Goal: Information Seeking & Learning: Learn about a topic

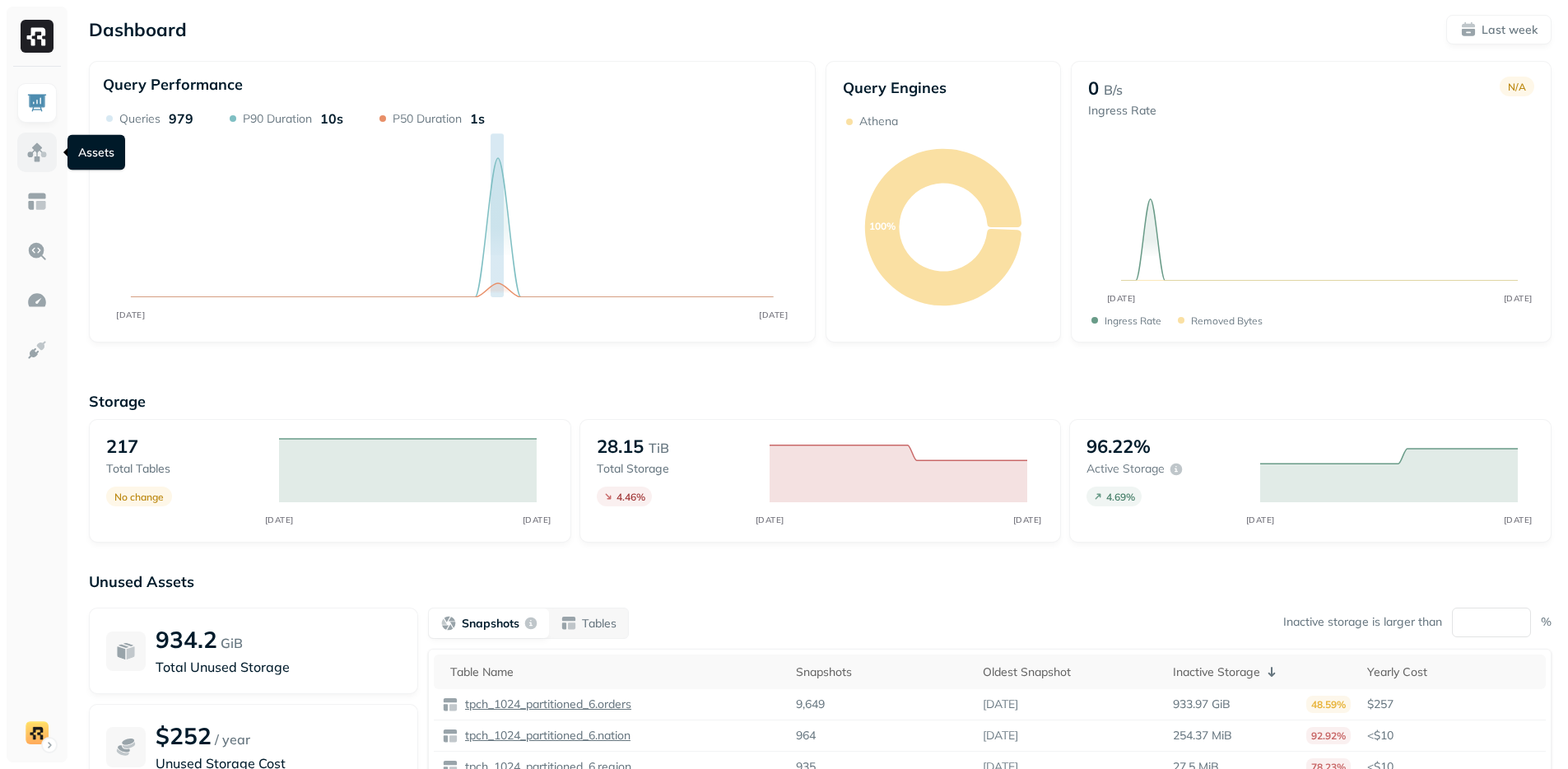
click at [41, 152] on img at bounding box center [37, 152] width 21 height 21
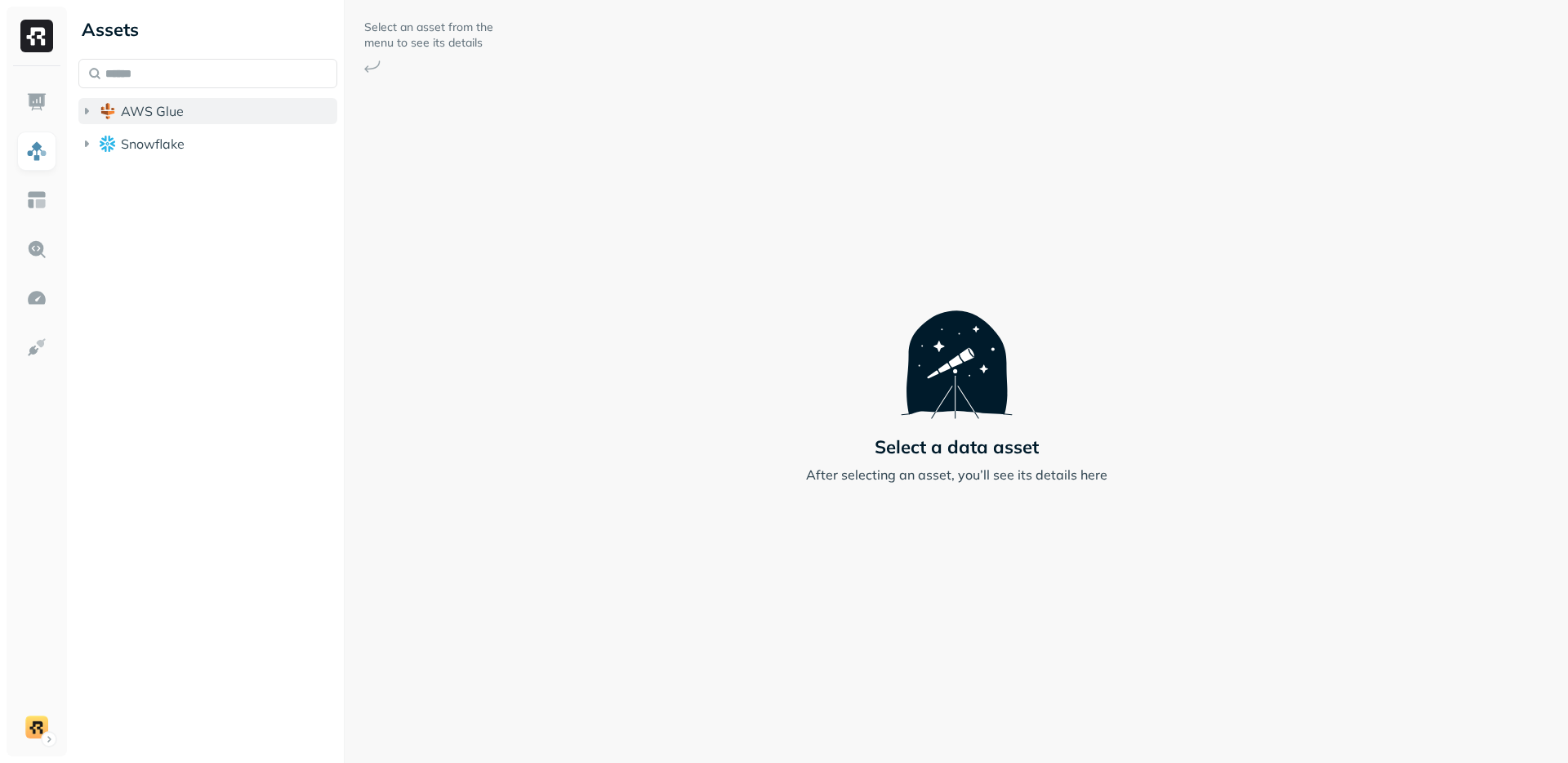
click at [89, 111] on icon "button" at bounding box center [86, 111] width 17 height 17
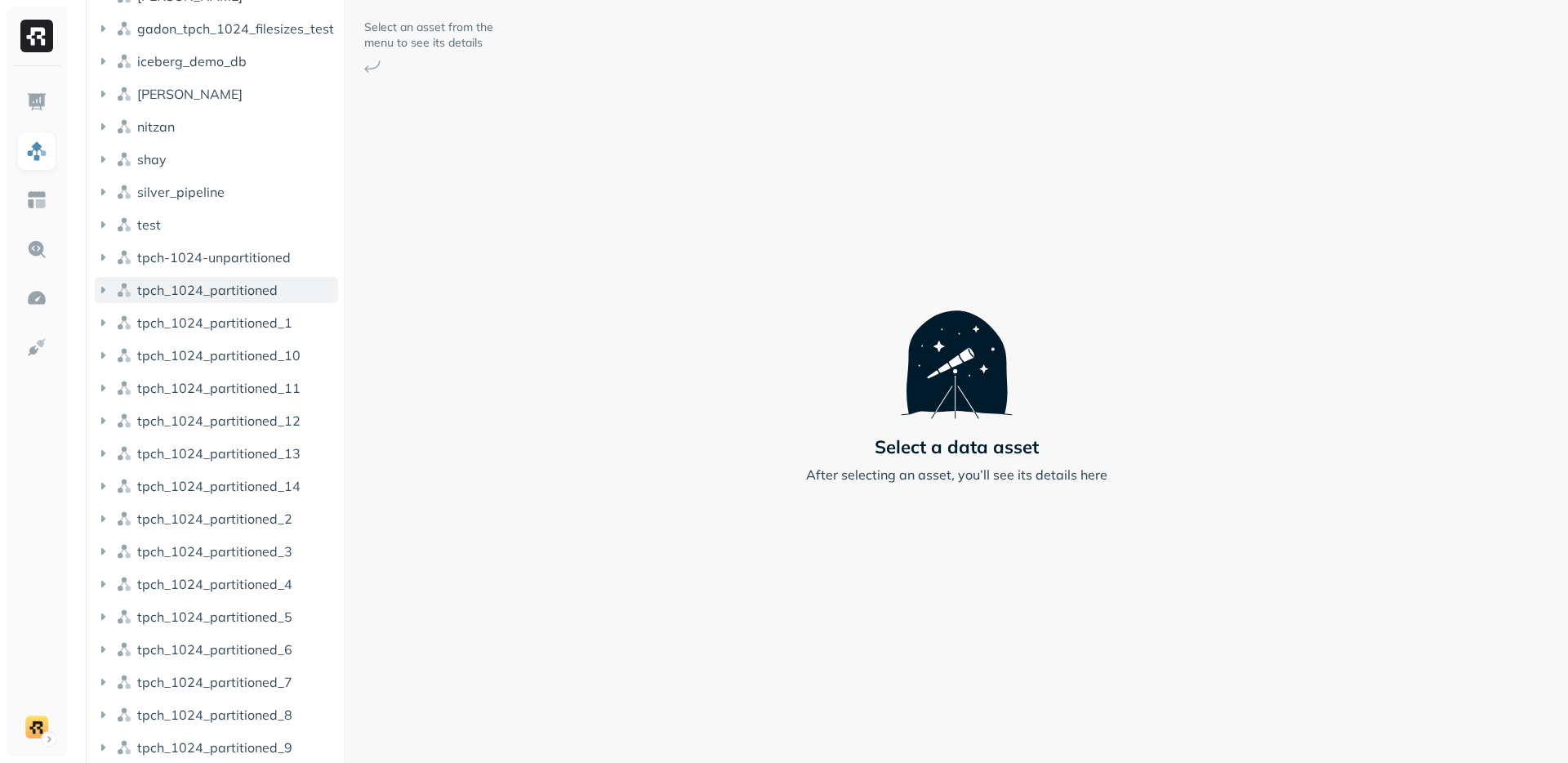
scroll to position [188, 0]
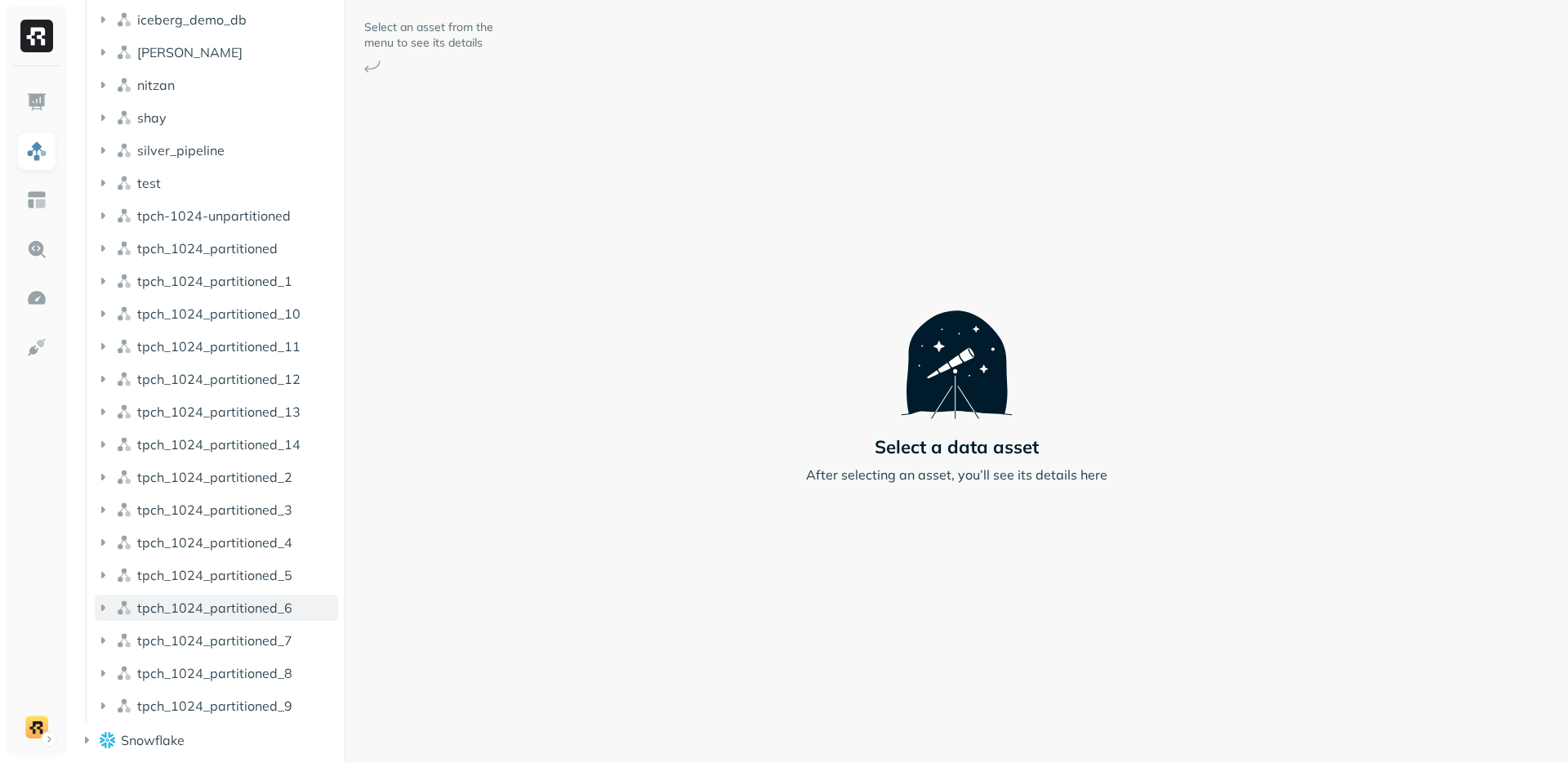
click at [98, 604] on icon "button" at bounding box center [103, 607] width 17 height 17
click at [123, 643] on icon "button" at bounding box center [119, 639] width 17 height 17
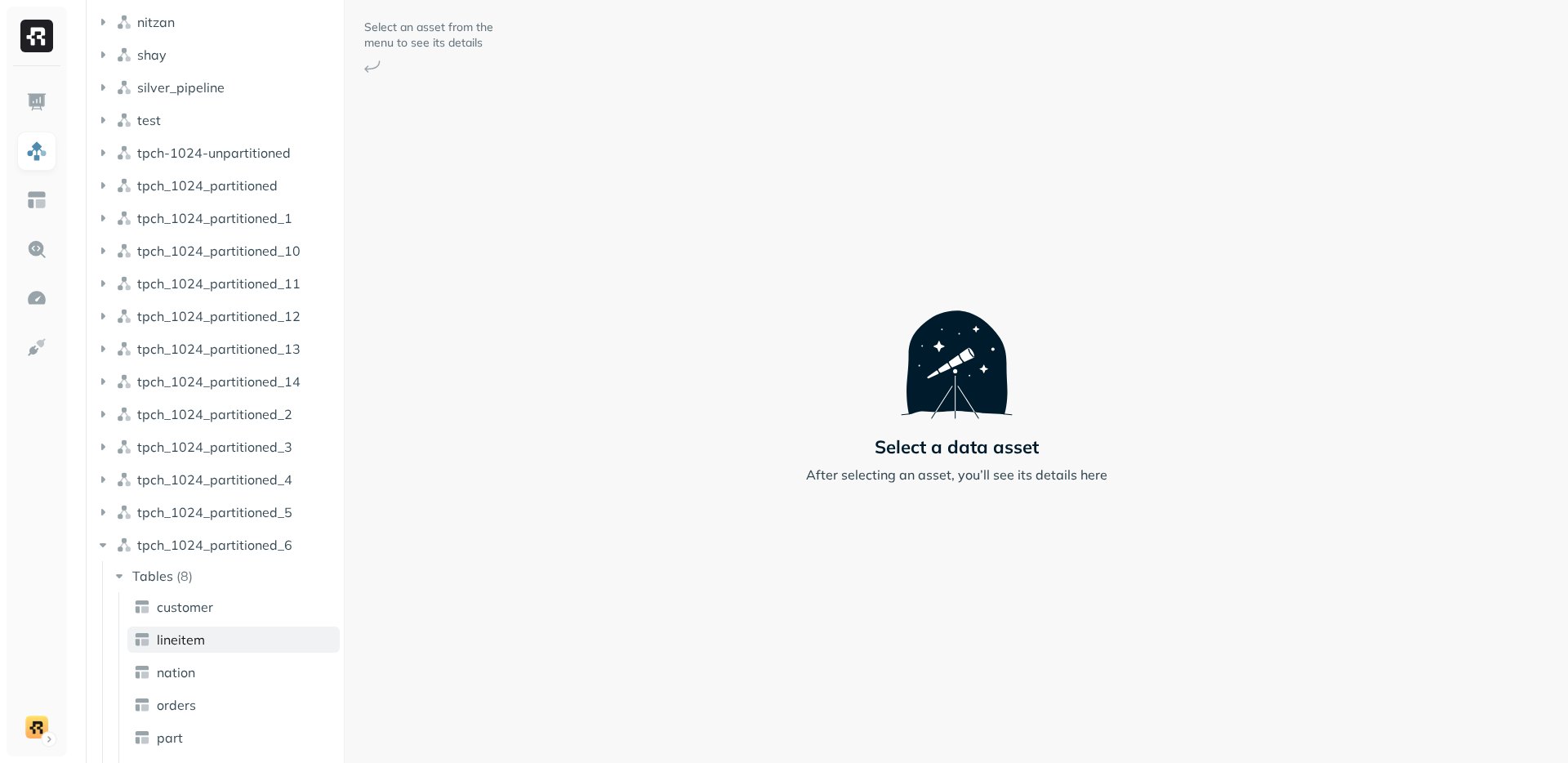
scroll to position [251, 0]
click at [173, 641] on span "lineitem" at bounding box center [181, 639] width 48 height 17
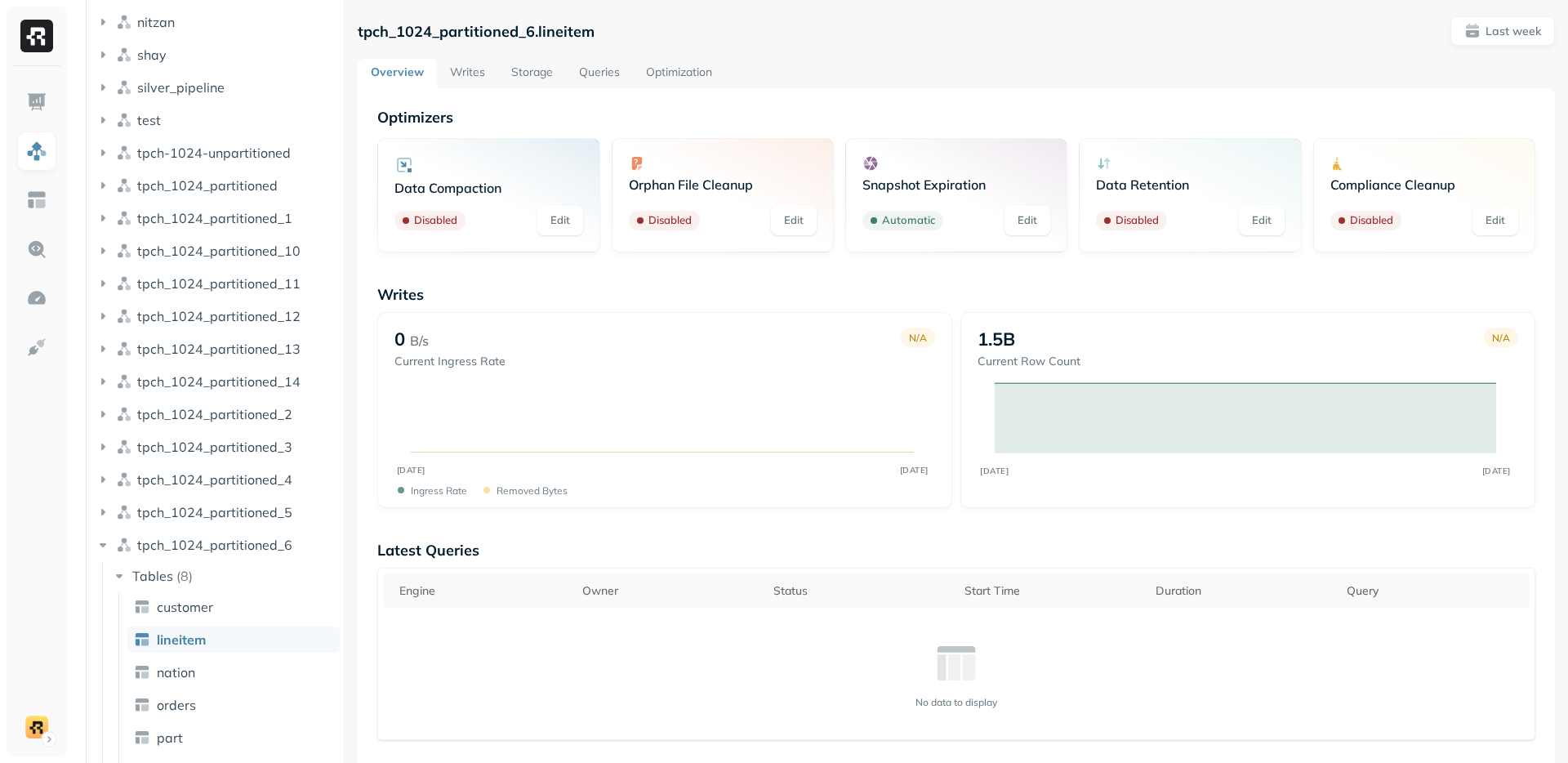
click at [479, 73] on link "Writes" at bounding box center [468, 73] width 62 height 29
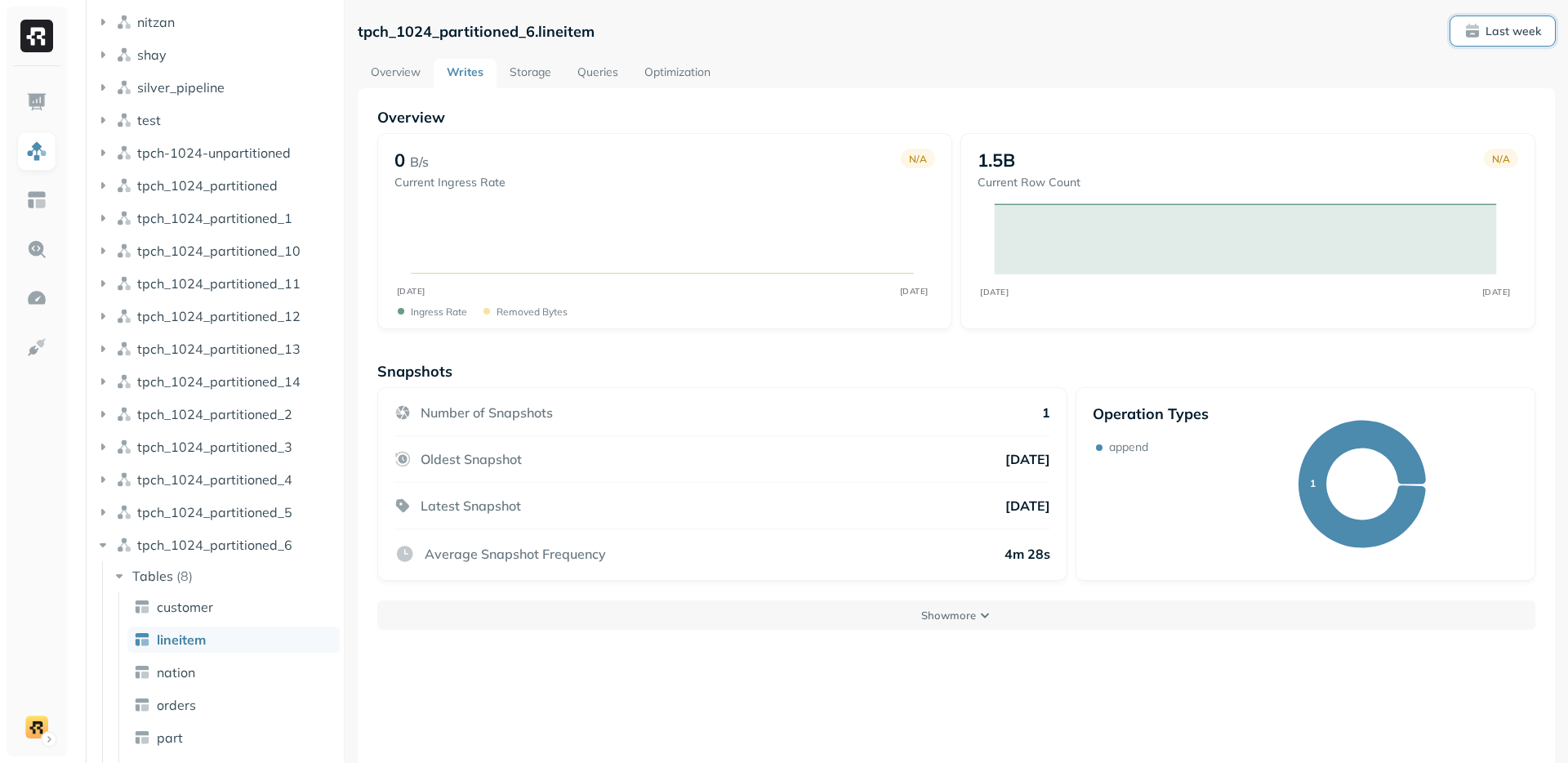
click at [1490, 32] on p "Last week" at bounding box center [1513, 32] width 55 height 16
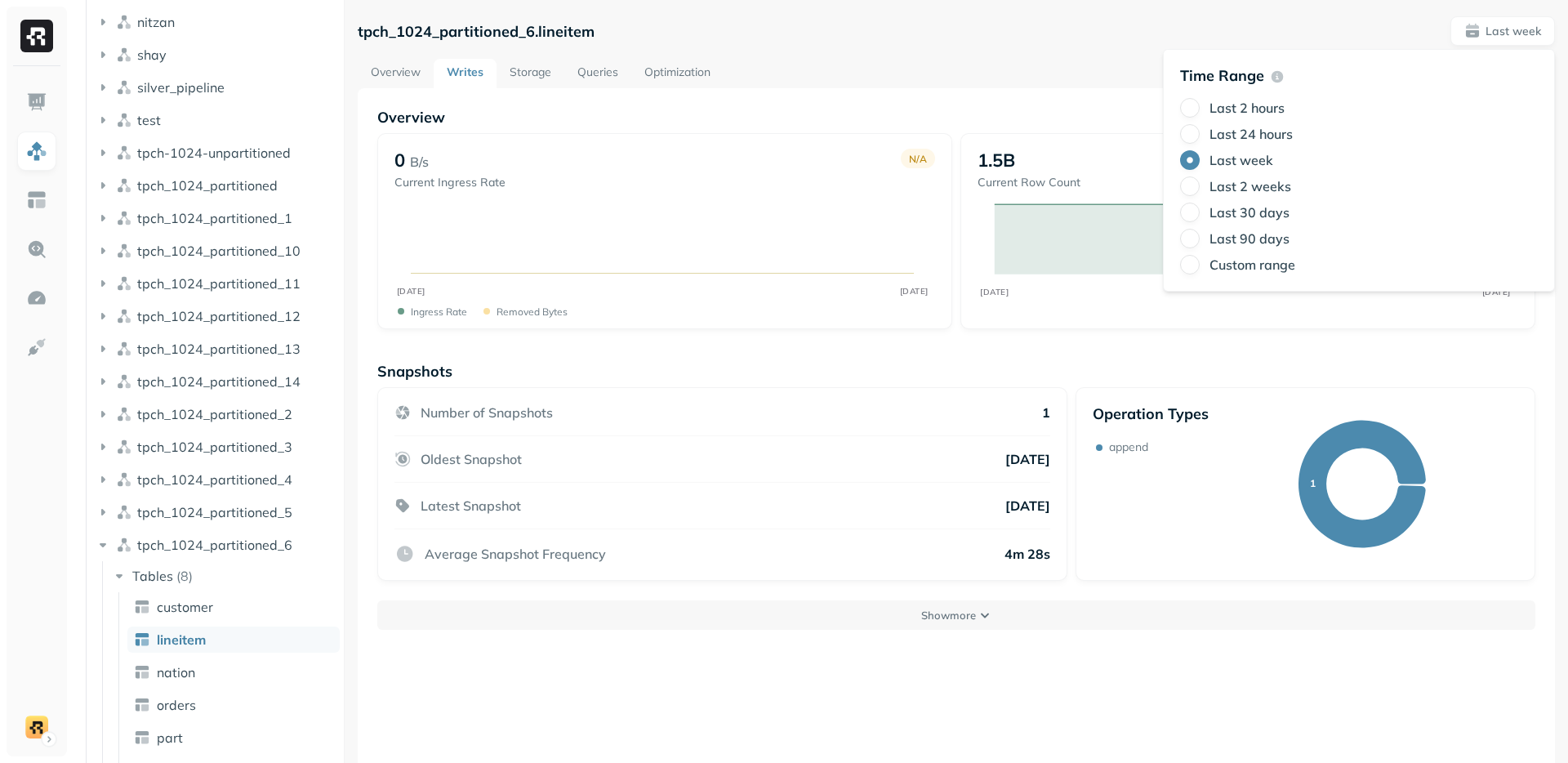
click at [1027, 41] on div "tpch_1024_partitioned_6.lineitem Last week" at bounding box center [956, 31] width 1197 height 29
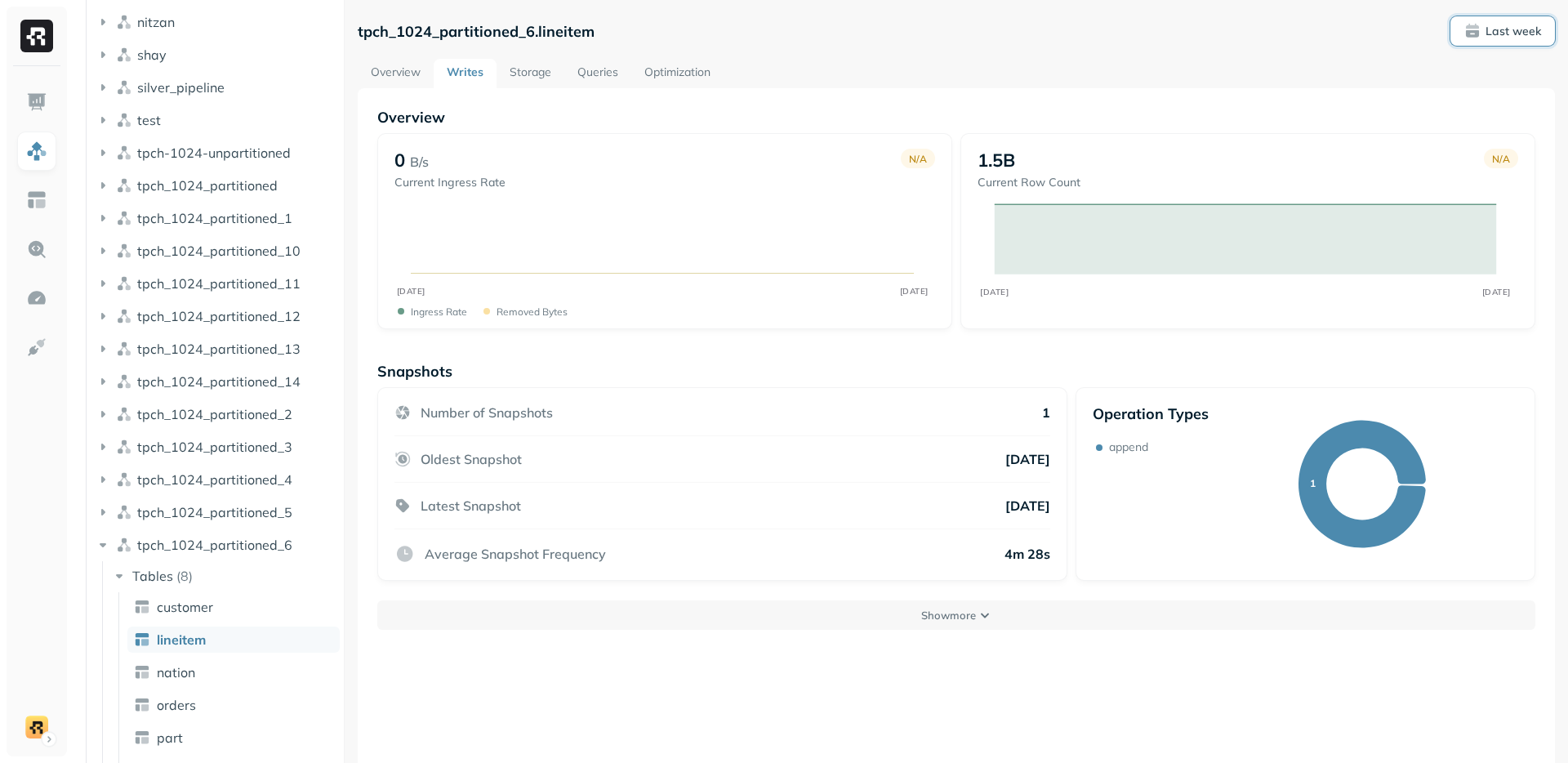
click at [1492, 29] on p "Last week" at bounding box center [1513, 32] width 55 height 16
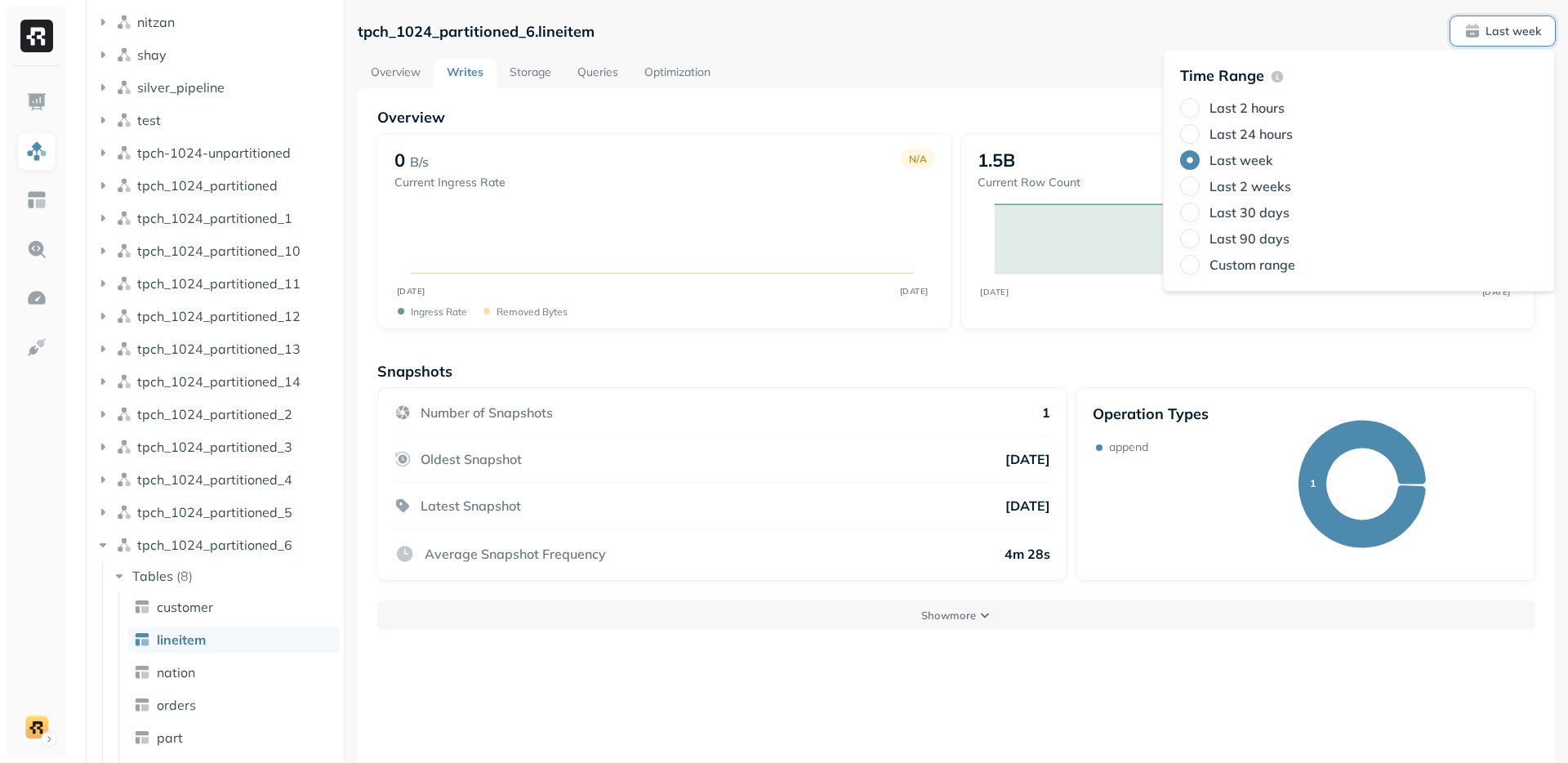
click at [973, 100] on div "Overview 0 B/s Current Ingress Rate N/A OCT [DATE] Ingress Rate Removed bytes 1…" at bounding box center [956, 470] width 1197 height 763
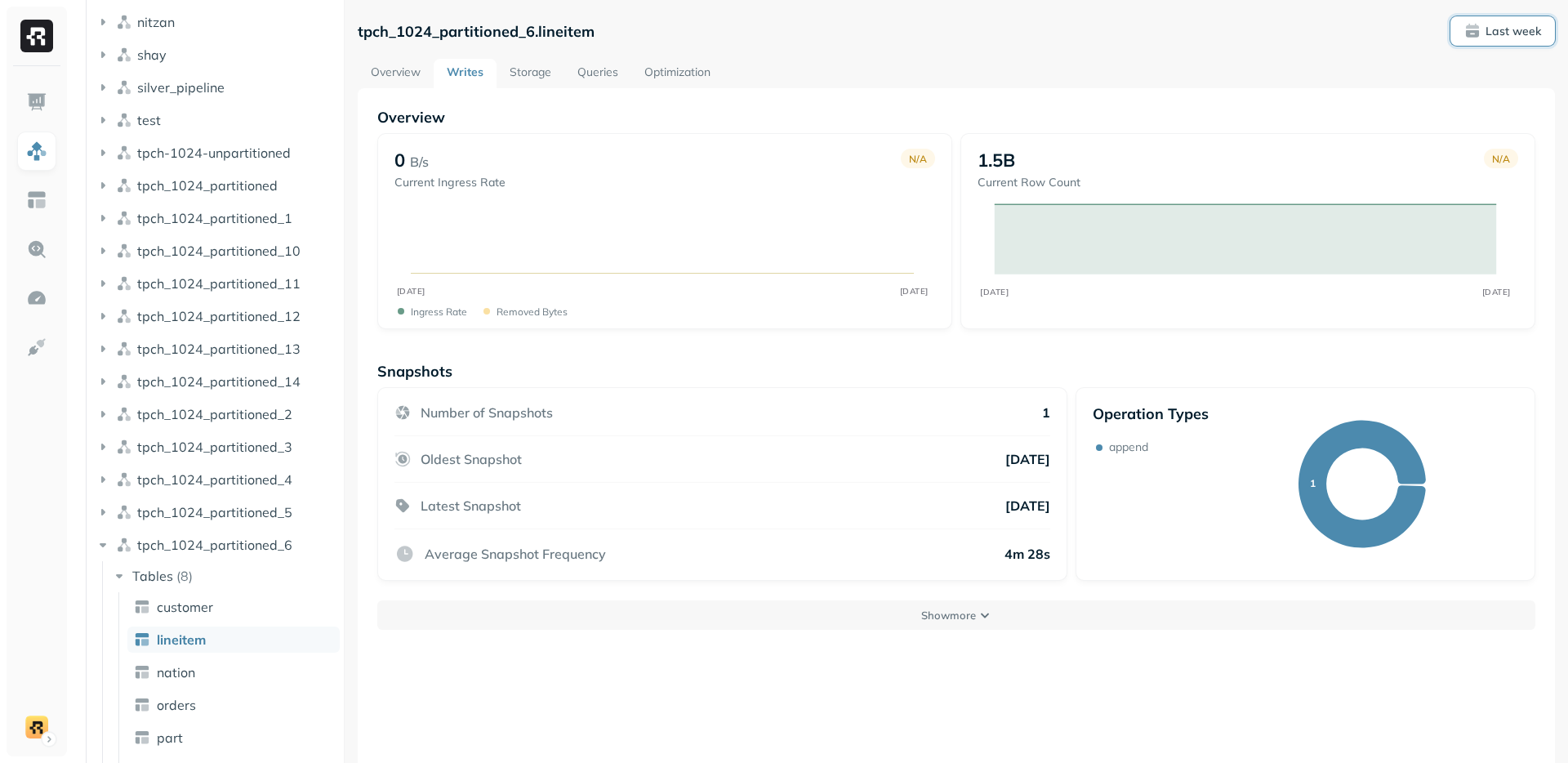
click at [1479, 39] on button "Last week" at bounding box center [1502, 31] width 105 height 29
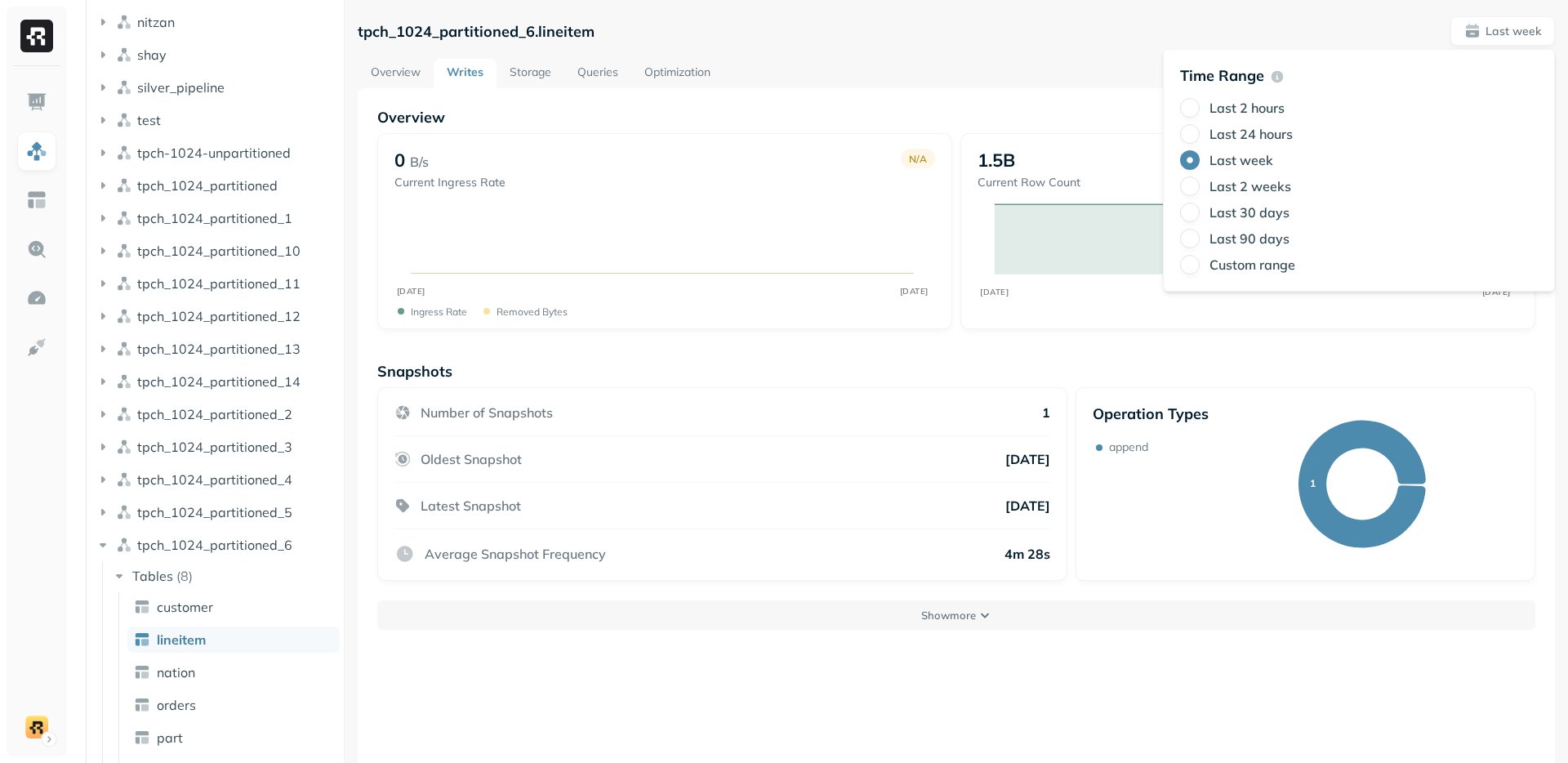
click at [1022, 90] on div "Overview 0 B/s Current Ingress Rate N/A OCT [DATE] Ingress Rate Removed bytes 1…" at bounding box center [956, 470] width 1197 height 763
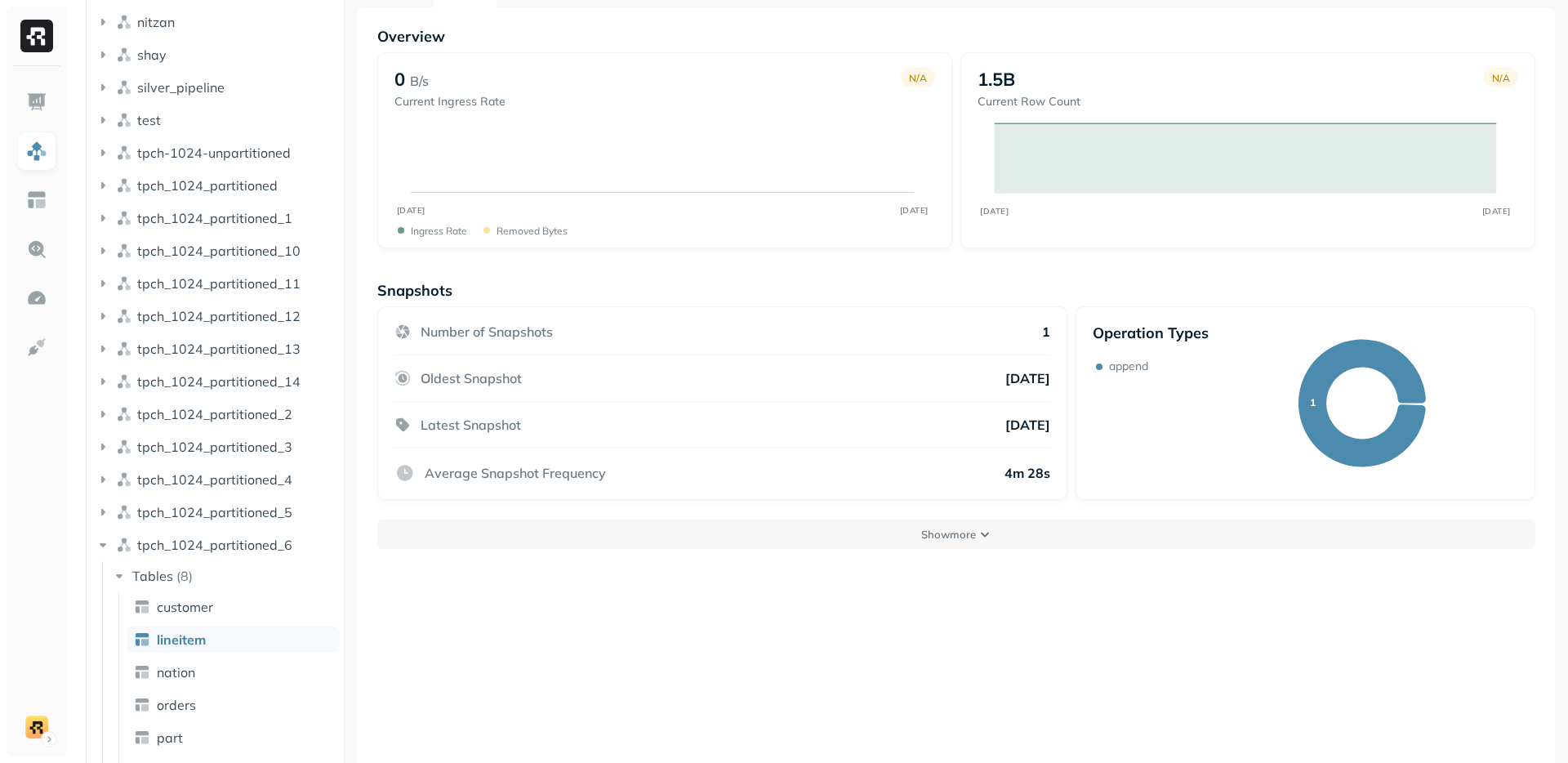
scroll to position [88, 0]
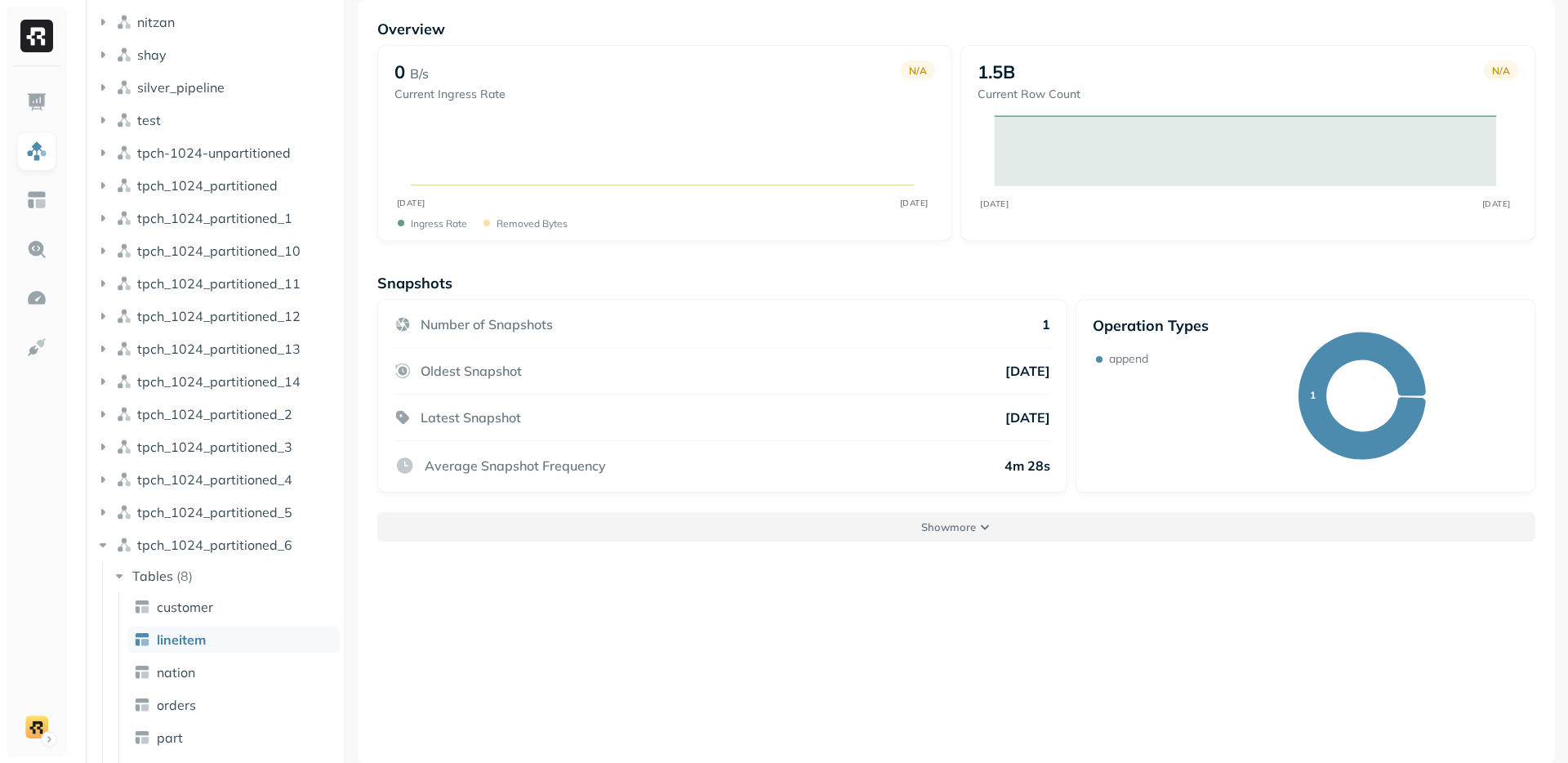
click at [950, 529] on p "Show more" at bounding box center [948, 527] width 55 height 16
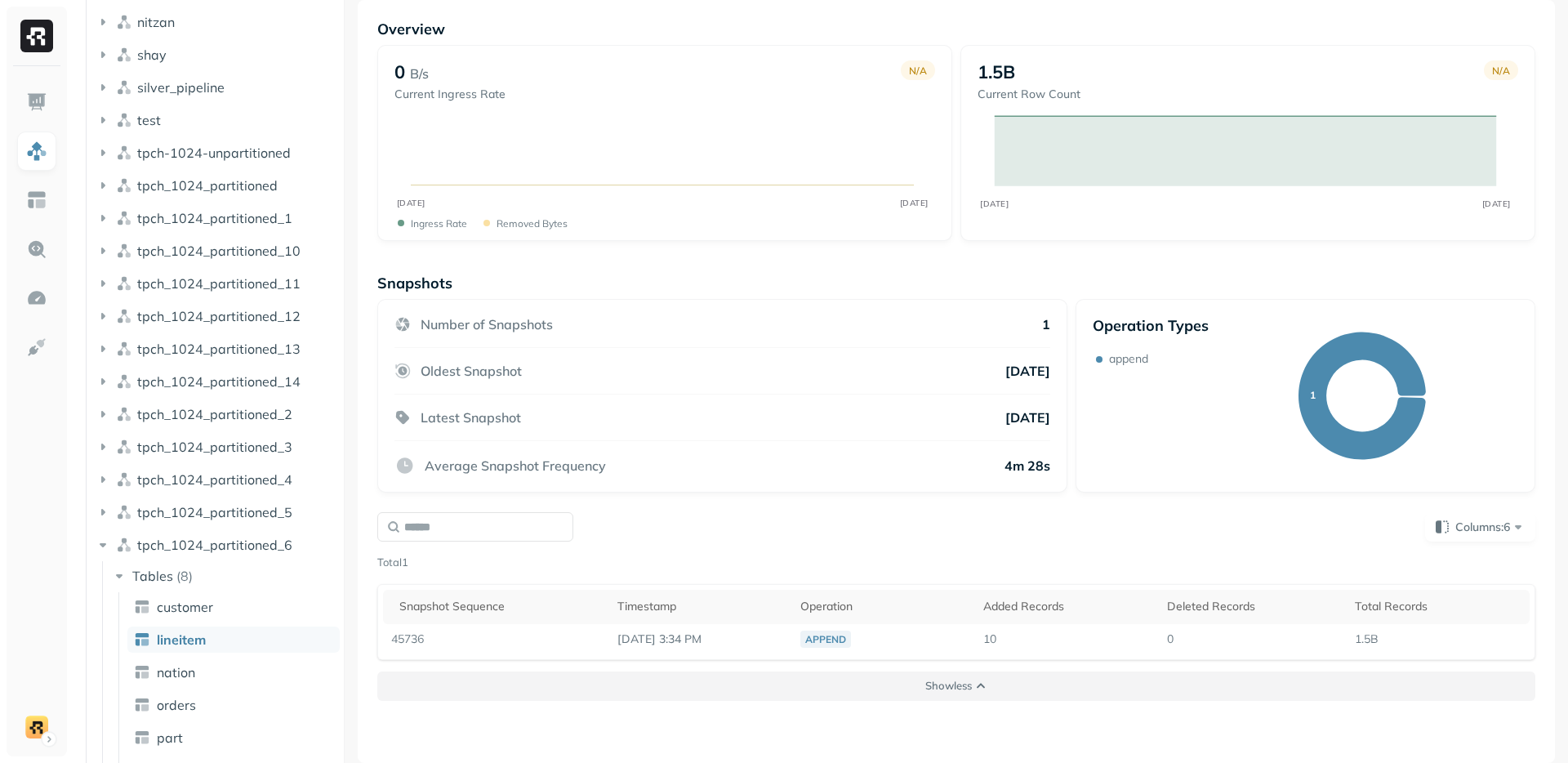
click at [951, 686] on p "Show less" at bounding box center [948, 685] width 47 height 16
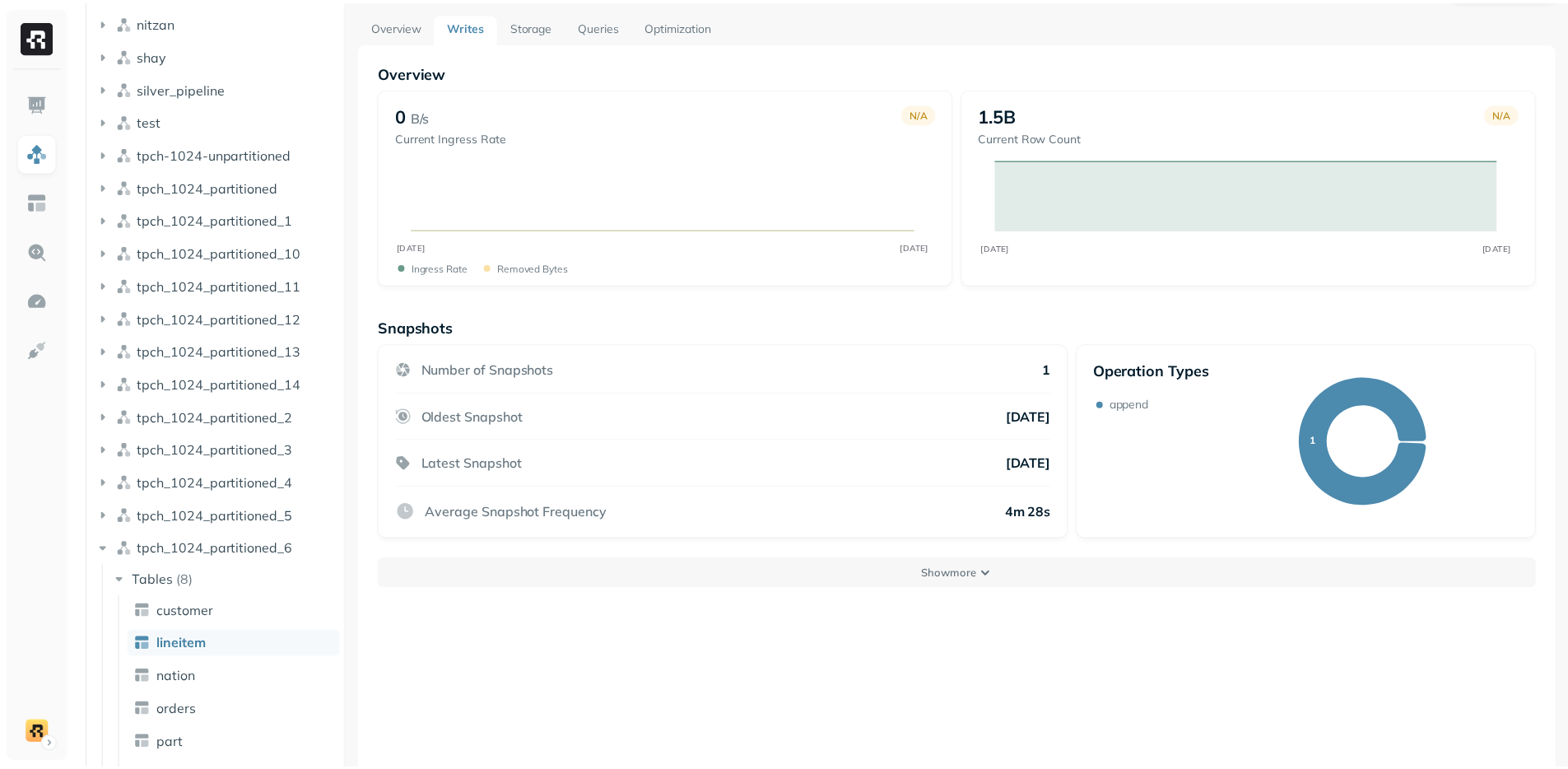
scroll to position [0, 0]
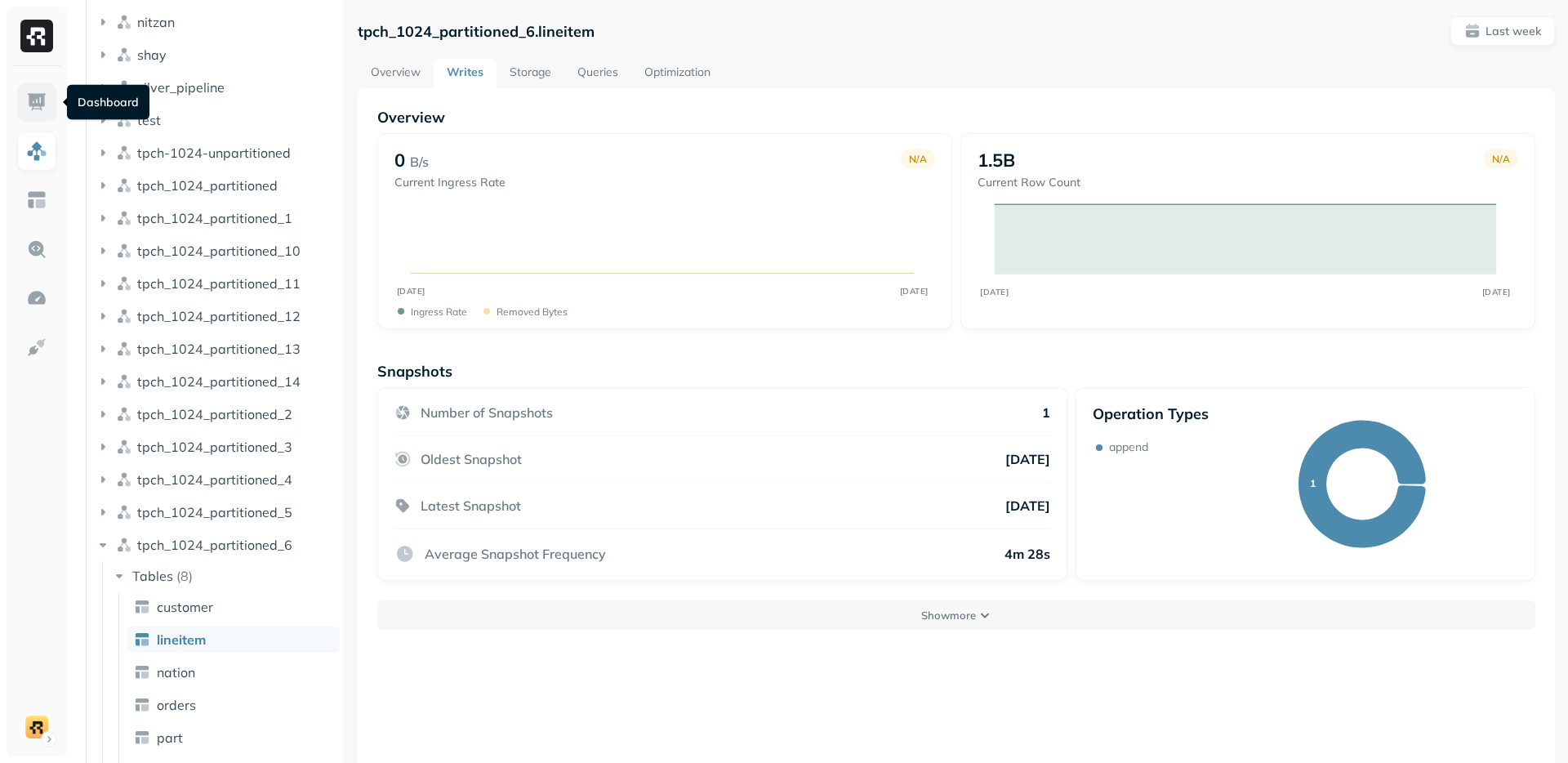
click at [26, 89] on link at bounding box center [36, 102] width 39 height 39
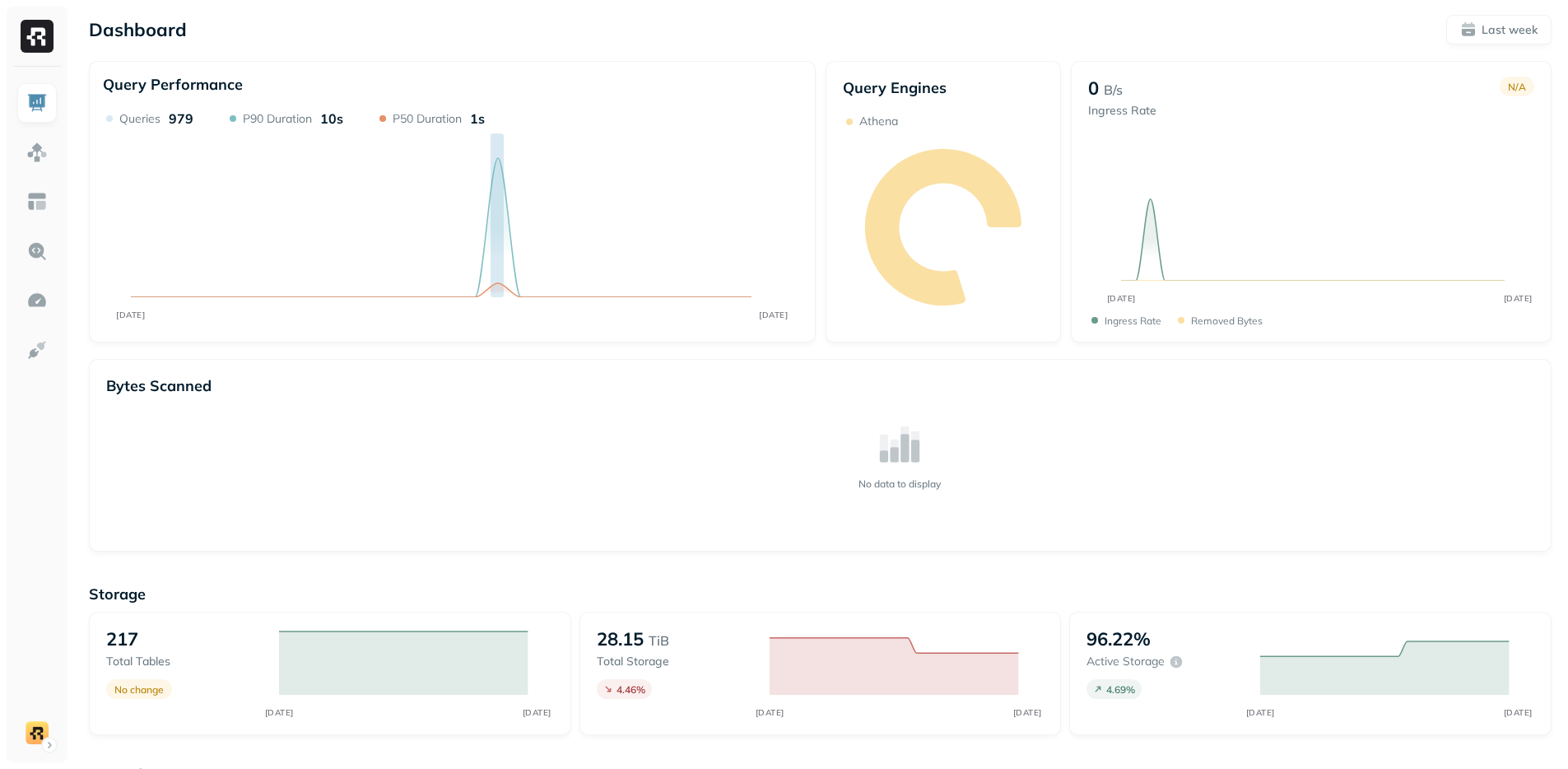
scroll to position [356, 0]
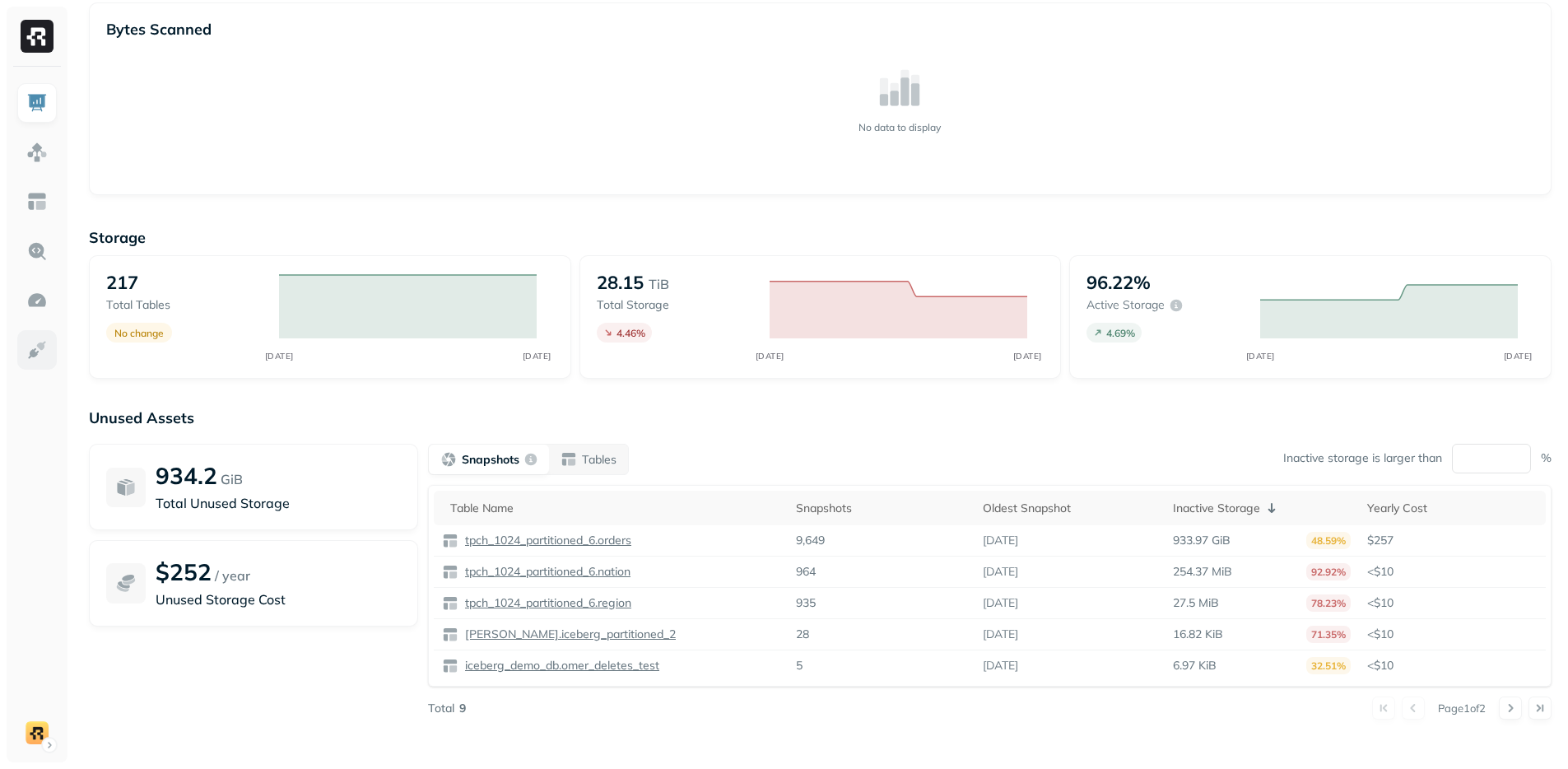
click at [37, 353] on img at bounding box center [37, 350] width 21 height 21
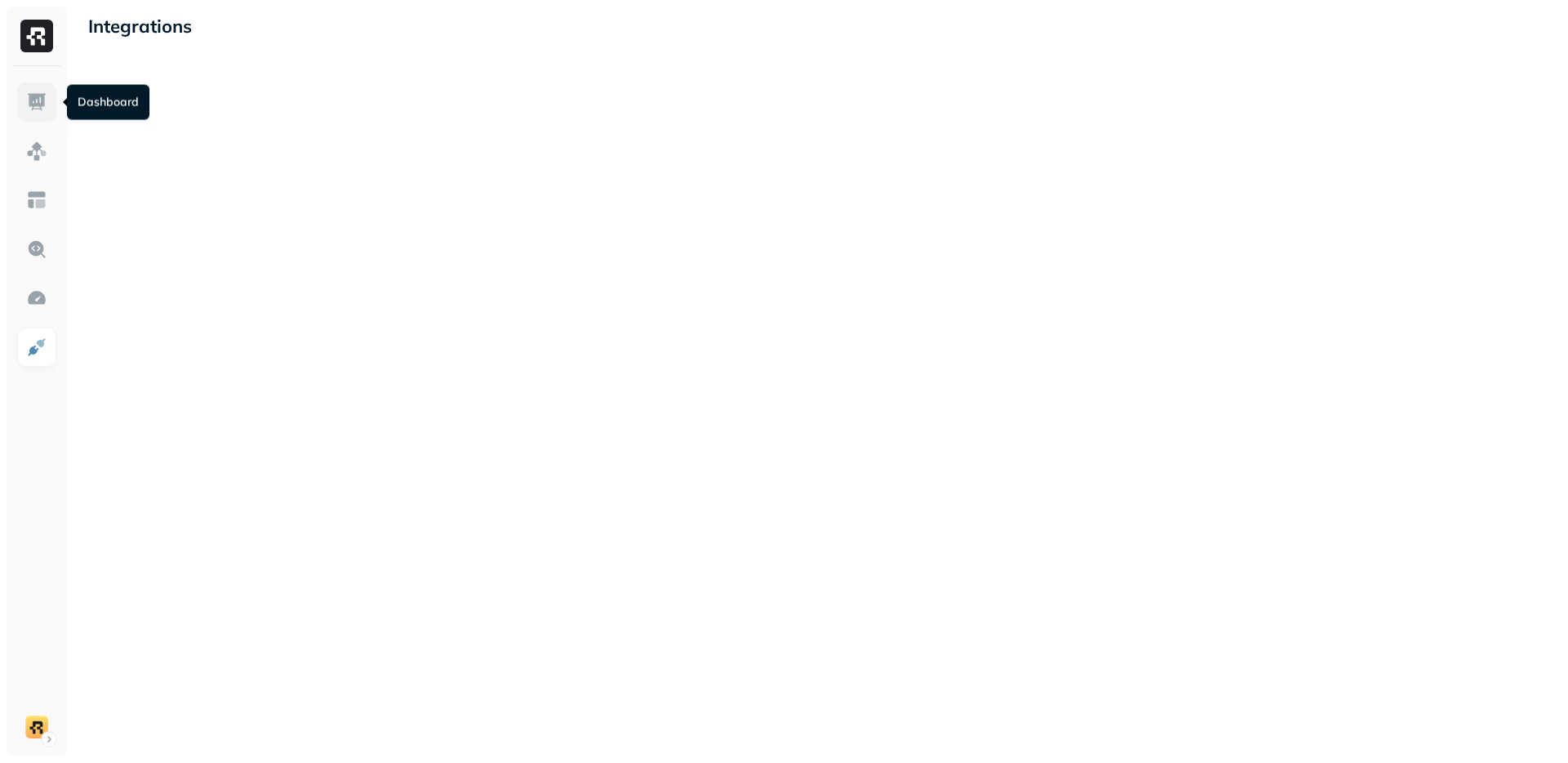
click at [41, 114] on link at bounding box center [36, 102] width 39 height 39
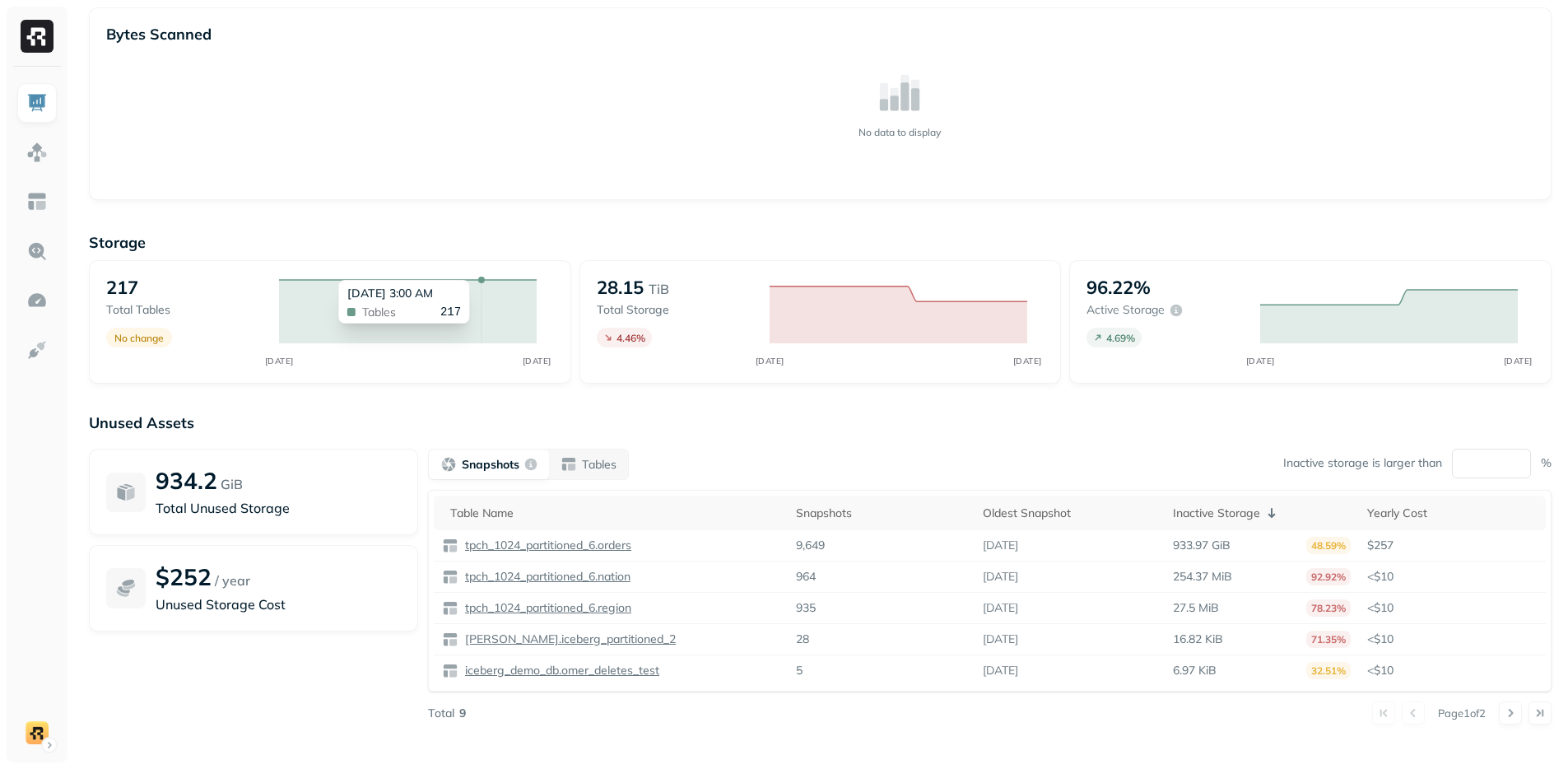
scroll to position [356, 0]
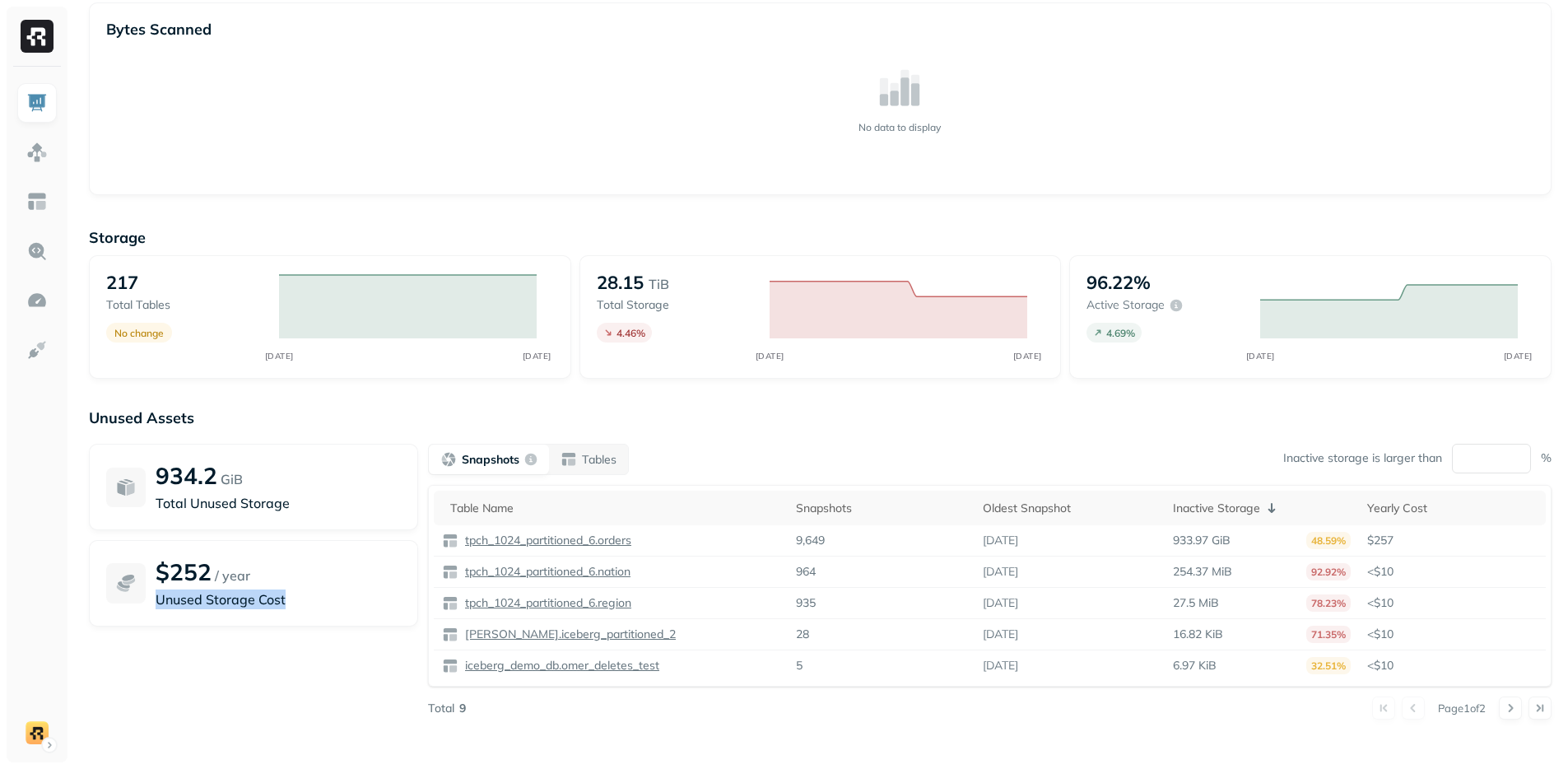
drag, startPoint x: 157, startPoint y: 600, endPoint x: 327, endPoint y: 602, distance: 170.0
click at [327, 602] on p "Unused Storage Cost" at bounding box center [278, 599] width 245 height 20
copy p "Unused Storage Cost"
click at [52, 345] on link at bounding box center [36, 350] width 39 height 39
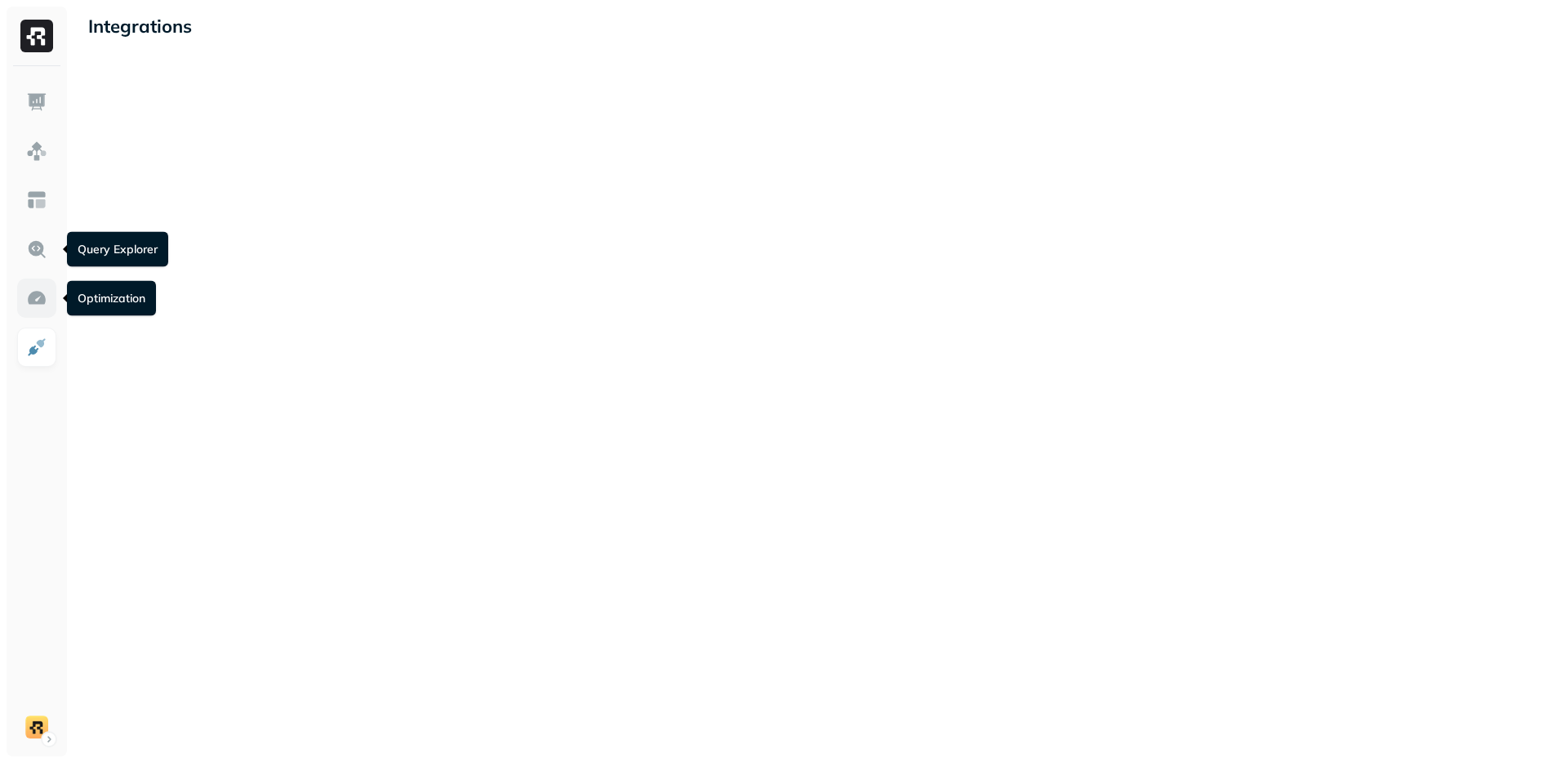
click at [43, 296] on img at bounding box center [37, 298] width 21 height 21
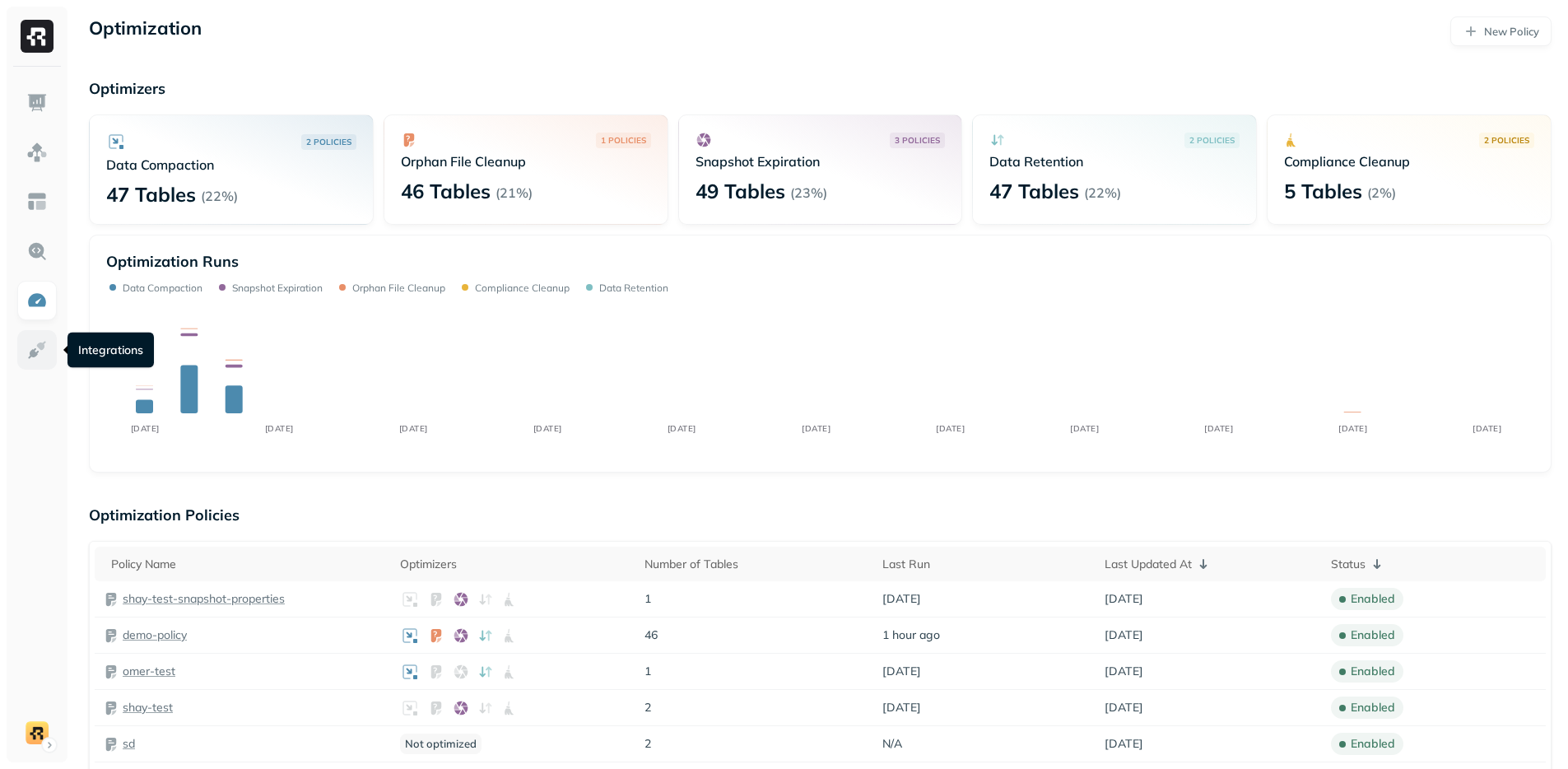
click at [38, 344] on img at bounding box center [37, 350] width 21 height 21
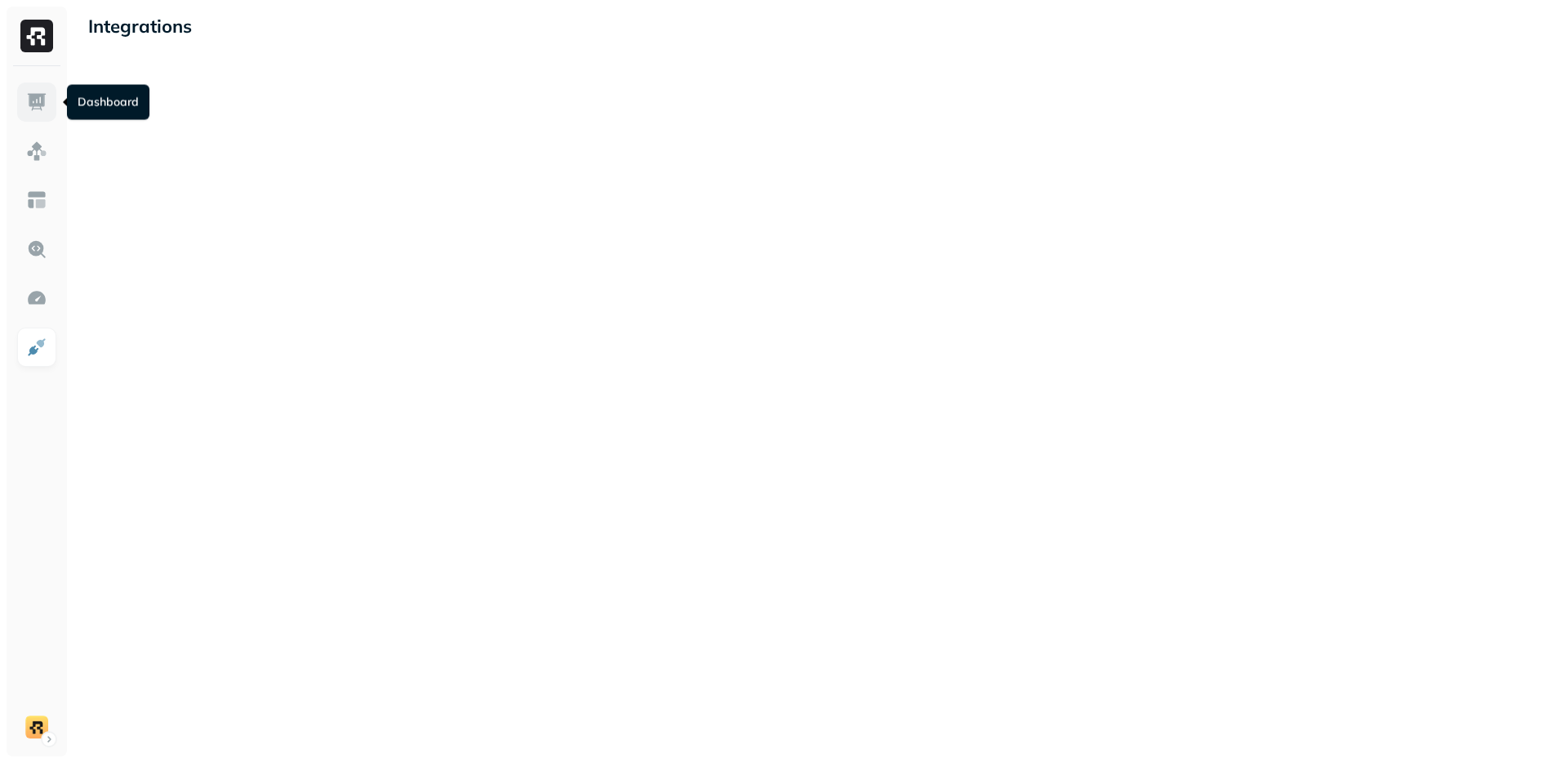
click at [31, 115] on link at bounding box center [36, 102] width 39 height 39
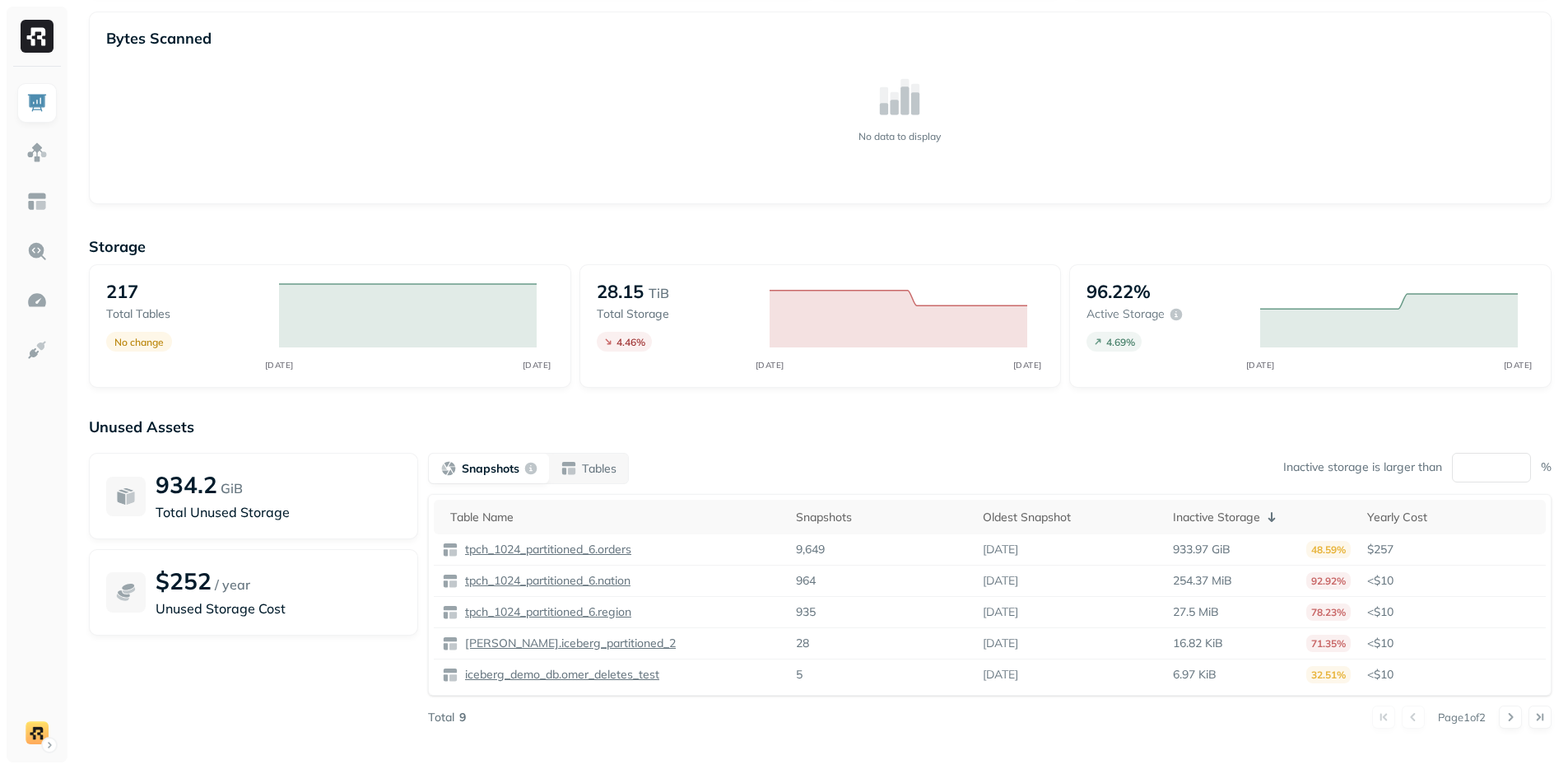
scroll to position [356, 0]
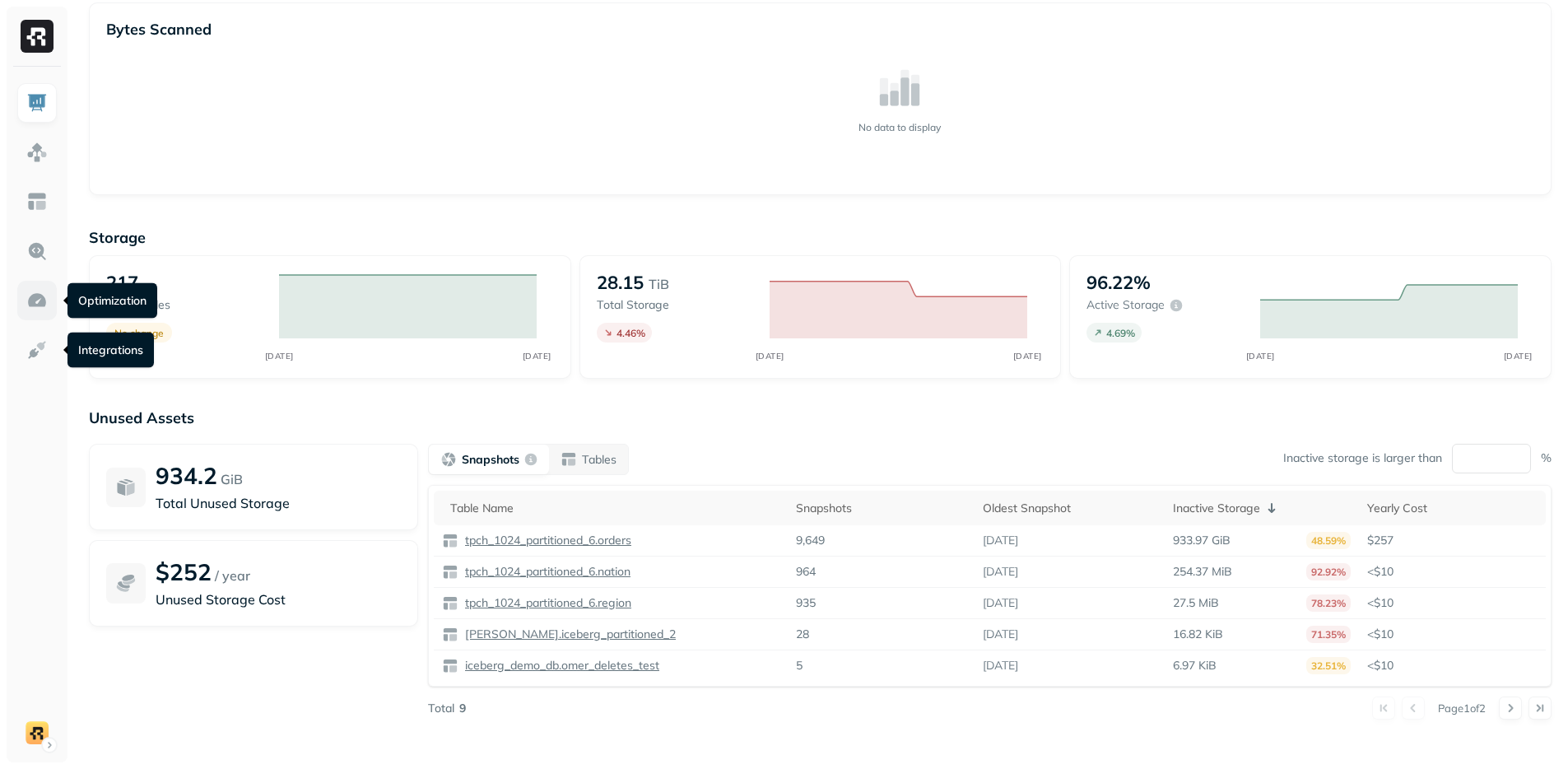
click at [40, 288] on link at bounding box center [36, 300] width 39 height 39
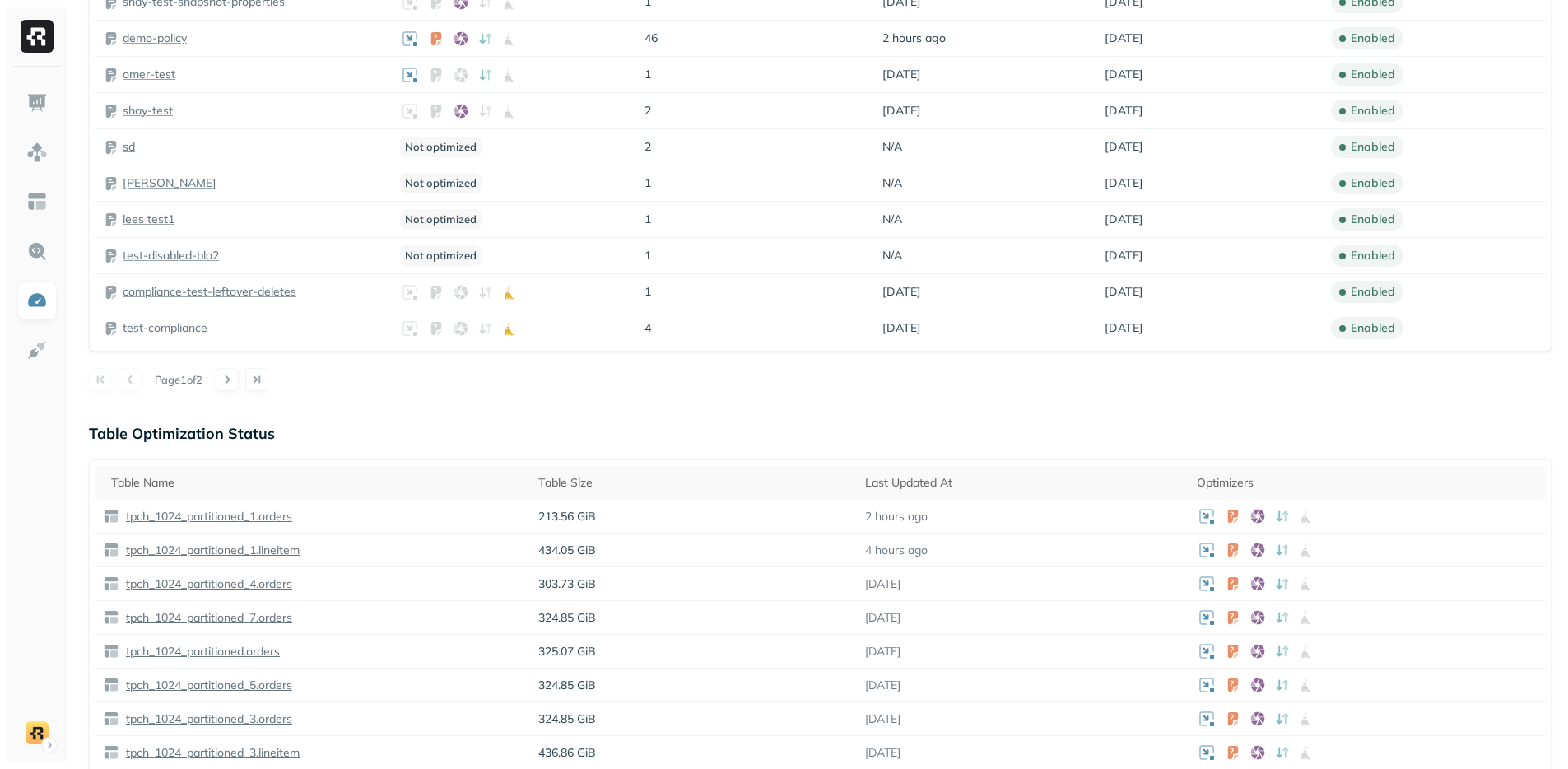
scroll to position [598, 0]
click at [195, 512] on p "tpch_1024_partitioned_1.orders" at bounding box center [207, 516] width 170 height 16
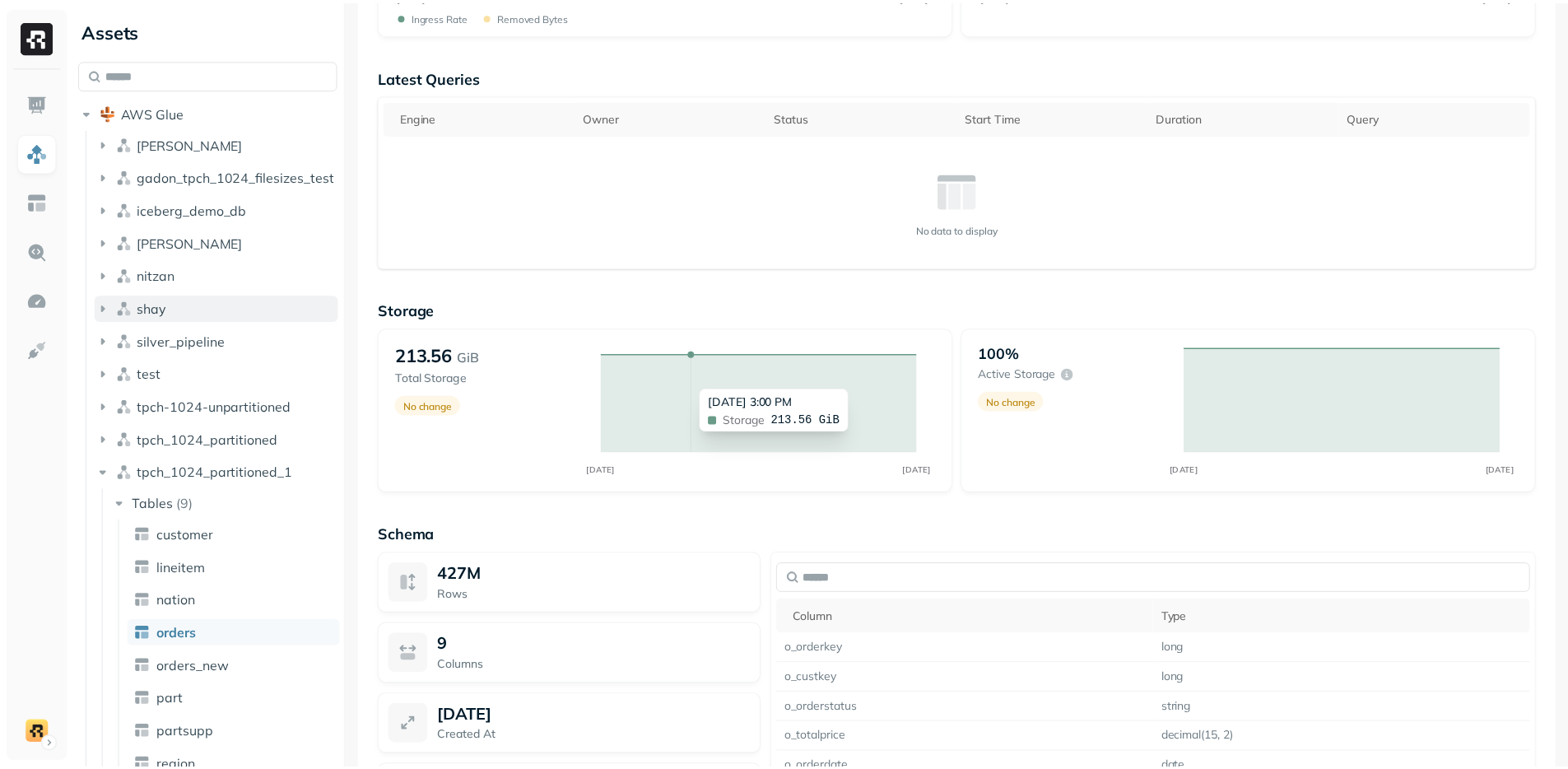
scroll to position [145, 0]
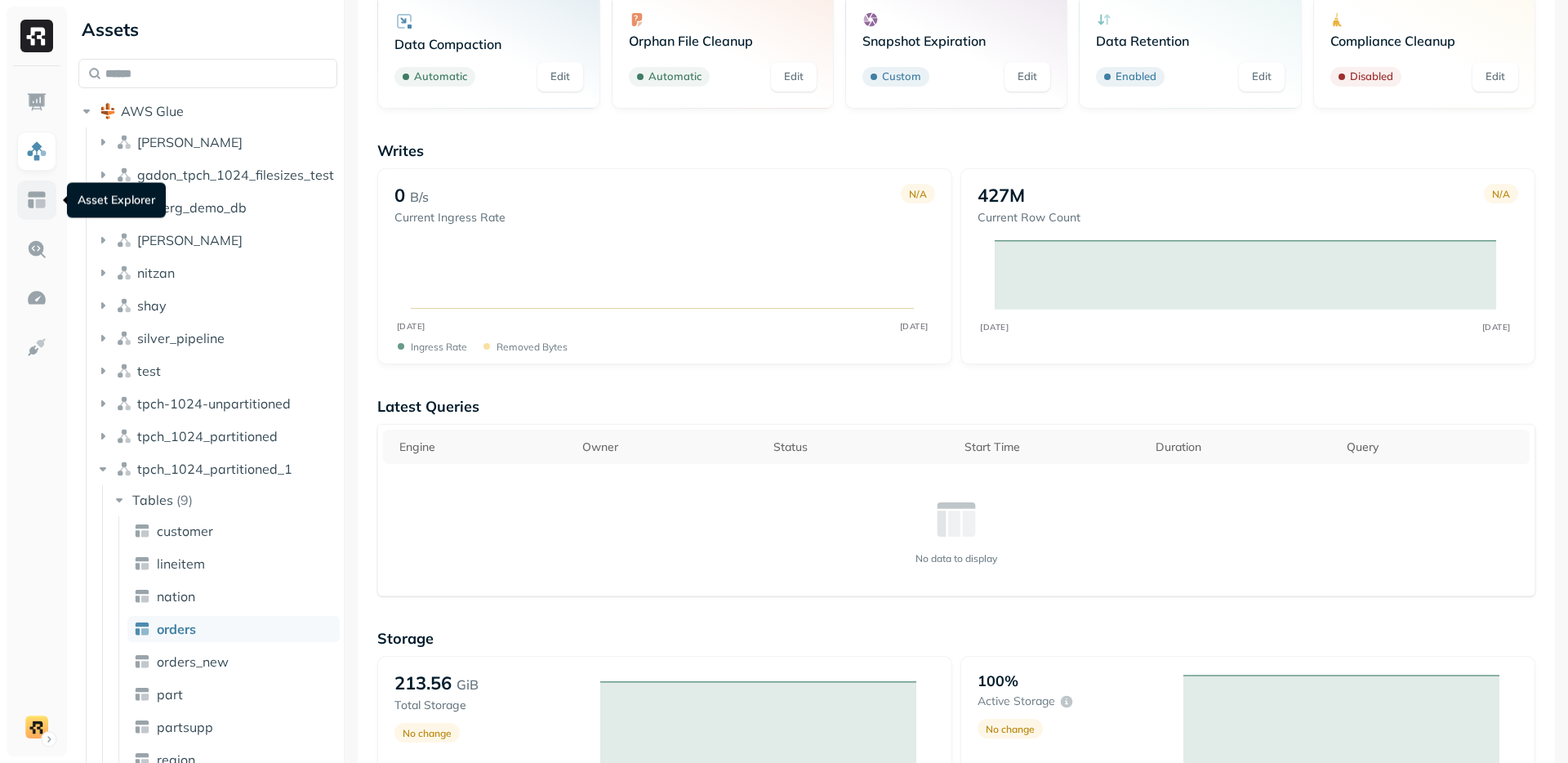
click at [35, 200] on img at bounding box center [37, 200] width 21 height 21
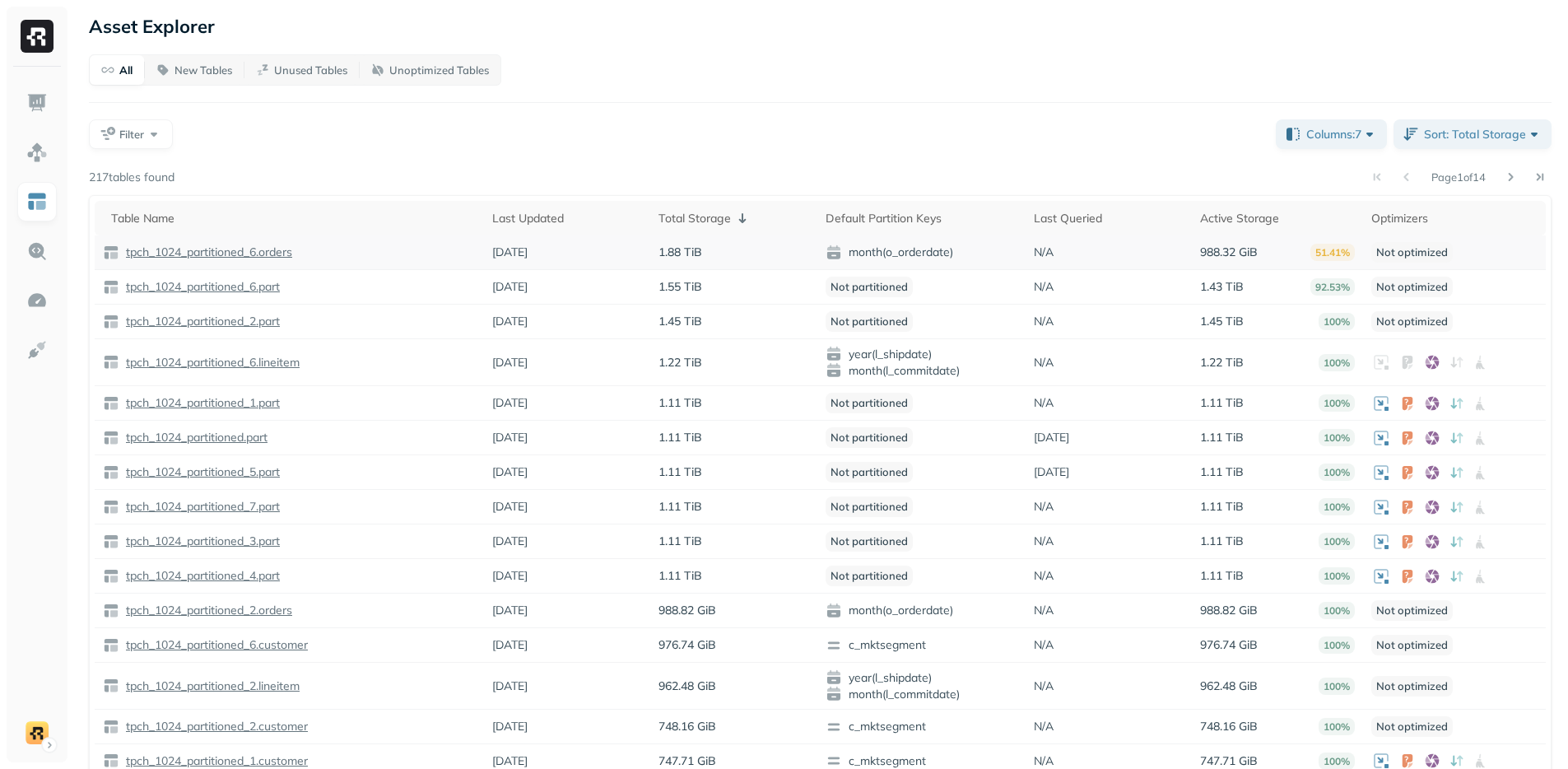
click at [169, 253] on p "tpch_1024_partitioned_6.orders" at bounding box center [207, 252] width 170 height 16
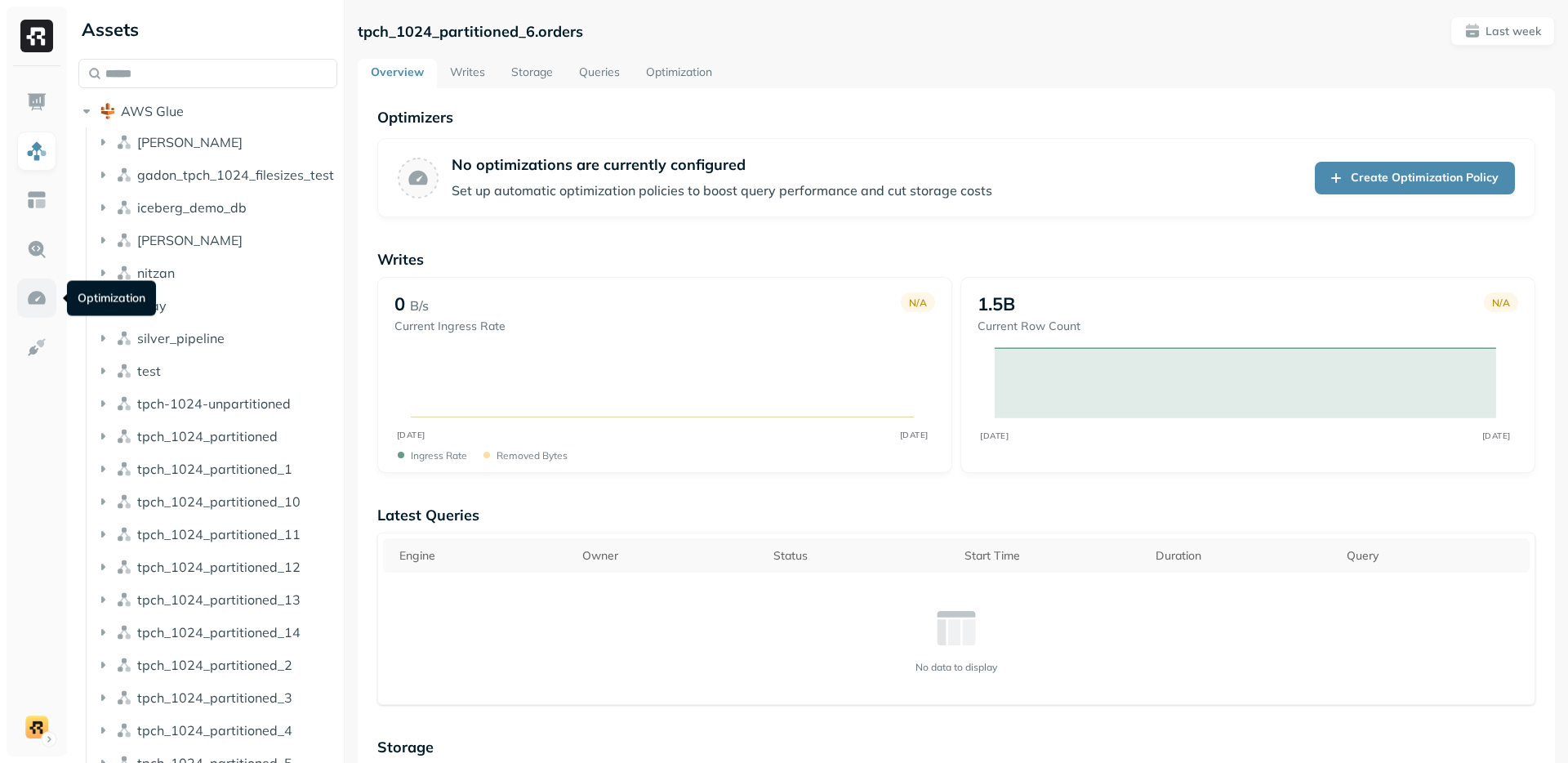
click at [28, 300] on img at bounding box center [37, 298] width 21 height 21
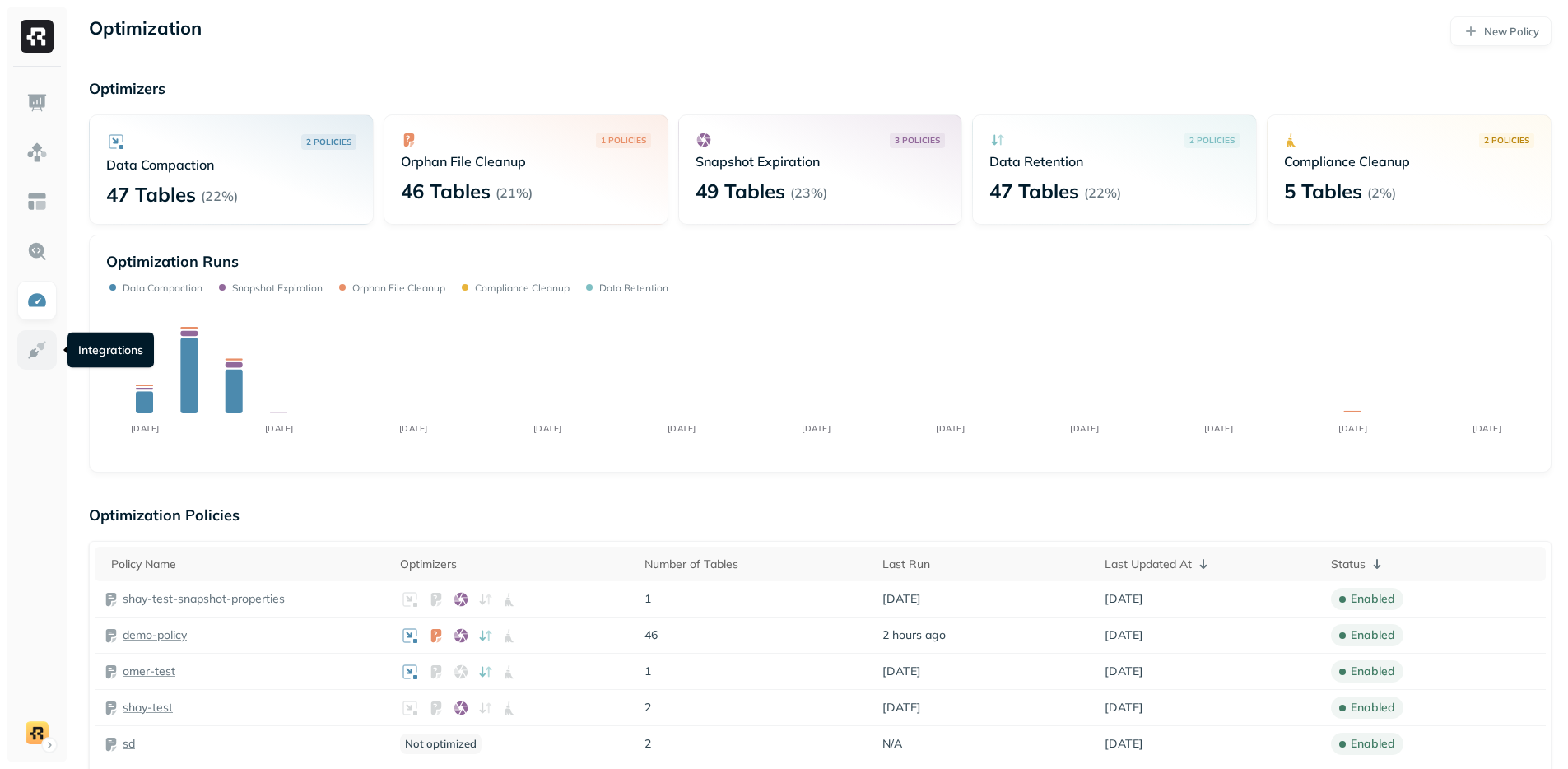
click at [39, 353] on img at bounding box center [37, 350] width 21 height 21
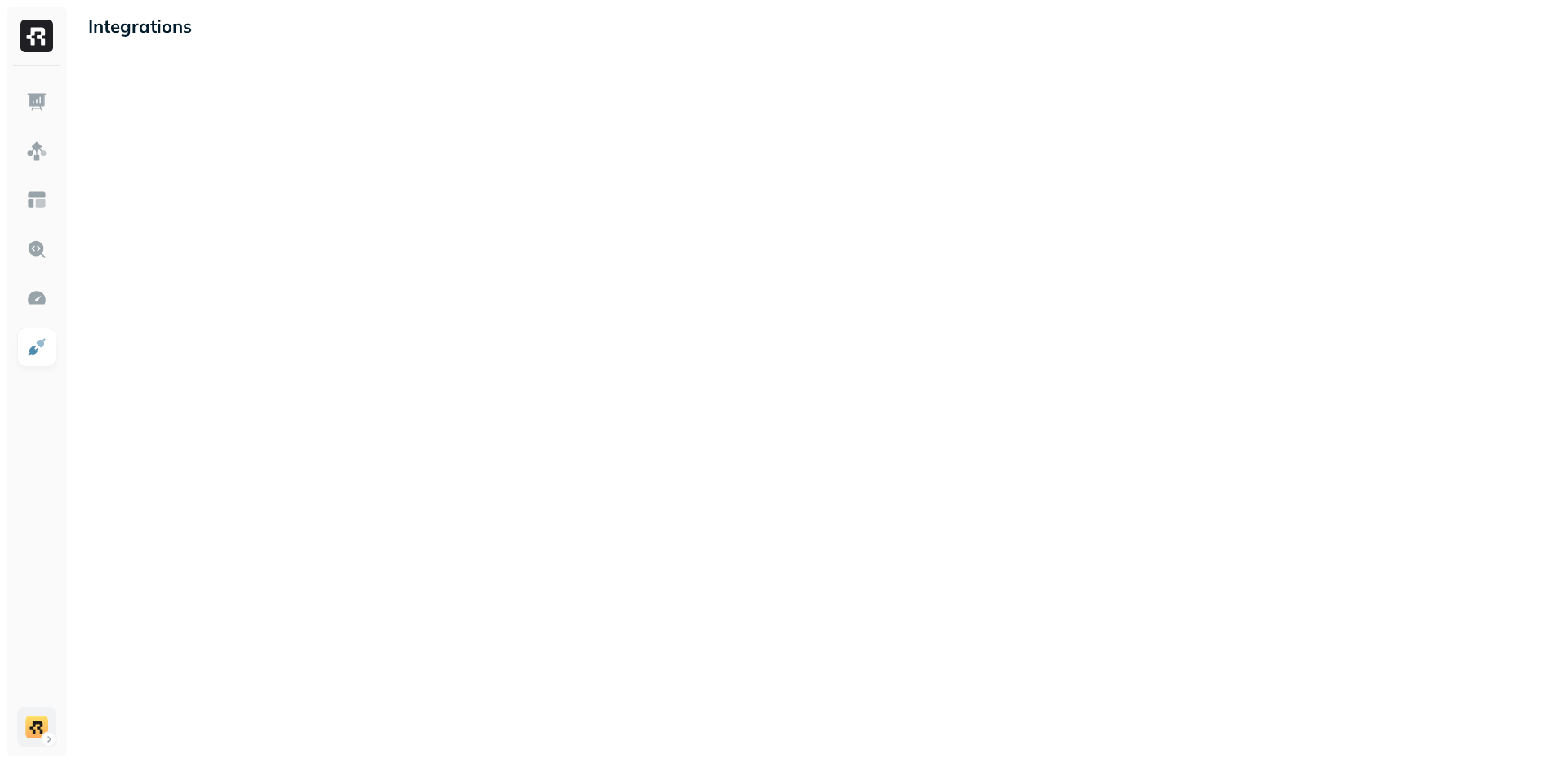
click at [42, 738] on html "Integrations 12" at bounding box center [784, 382] width 1568 height 763
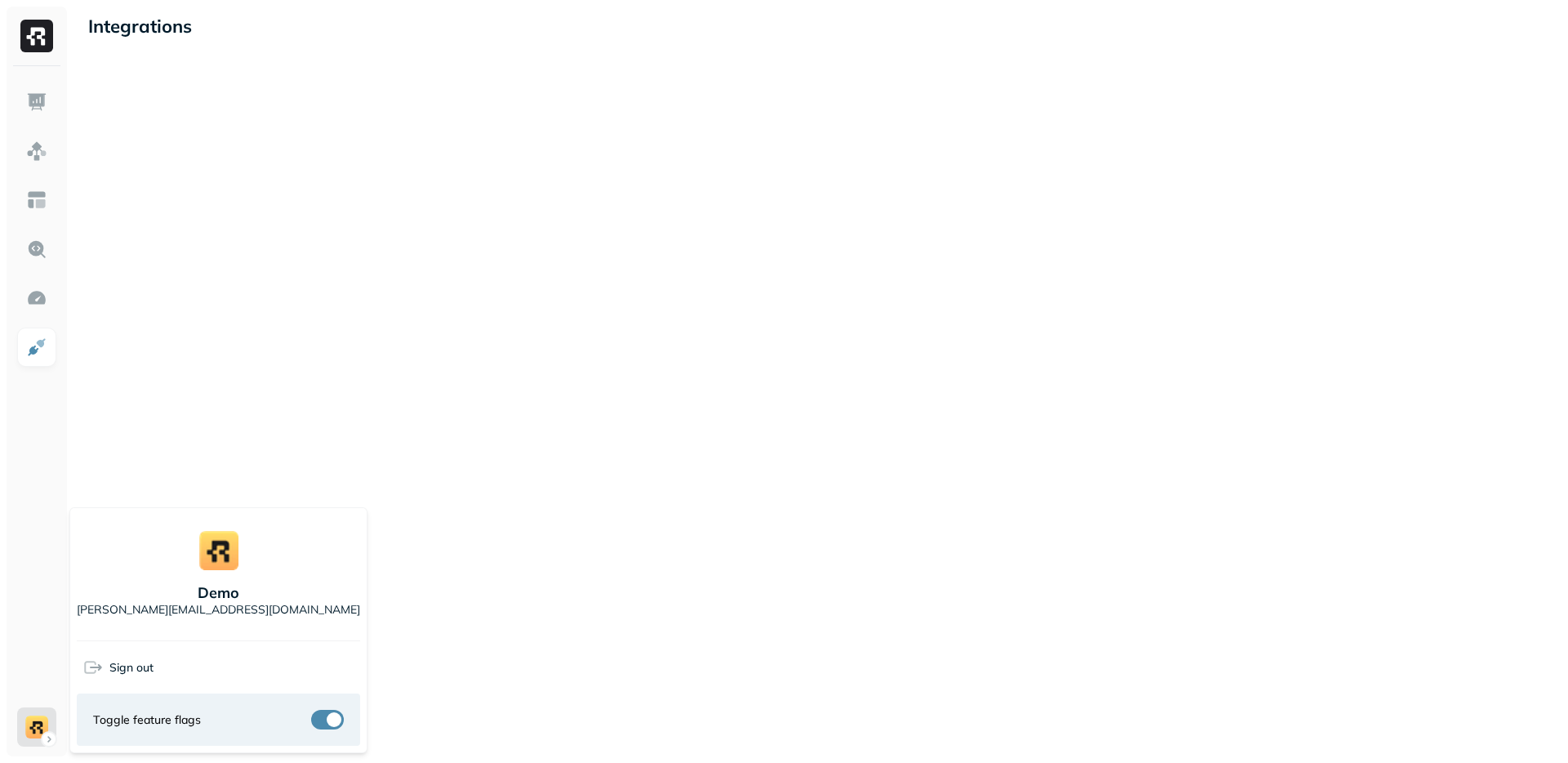
click at [24, 505] on html "Integrations 12 demo [PERSON_NAME][EMAIL_ADDRESS][DOMAIN_NAME] Sign out Toggle …" at bounding box center [784, 382] width 1568 height 763
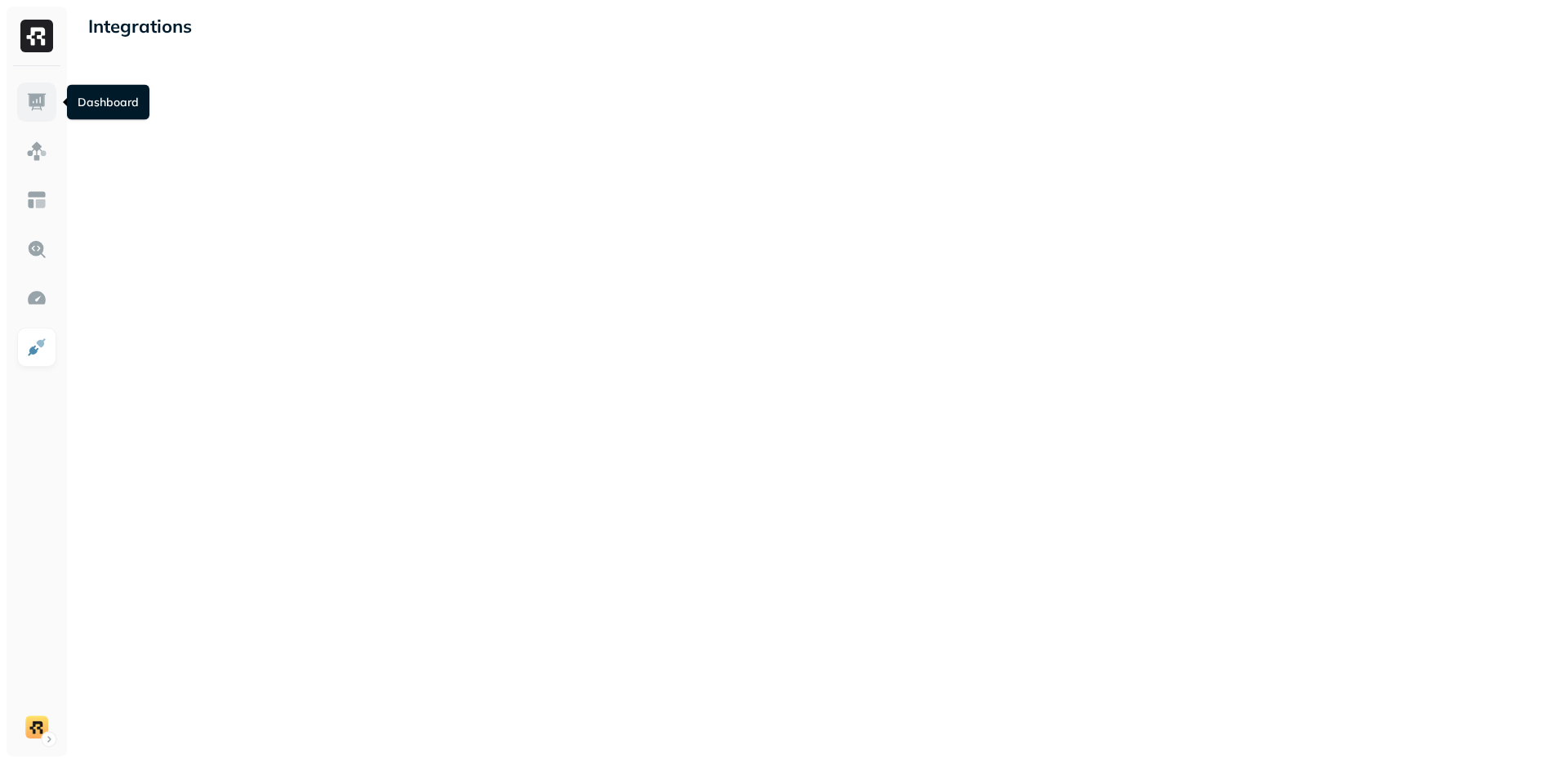
click at [27, 97] on img at bounding box center [37, 102] width 21 height 21
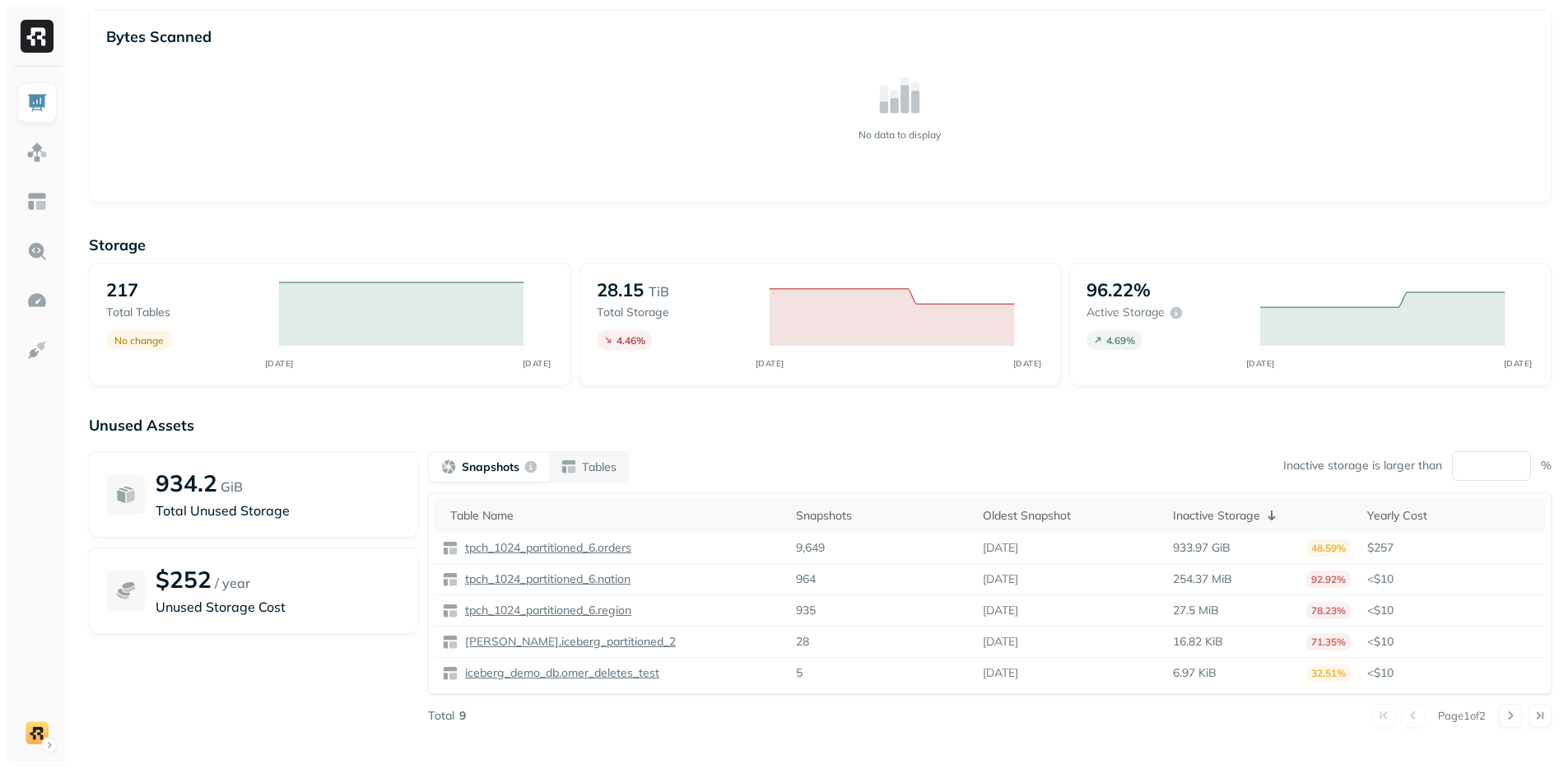
scroll to position [356, 0]
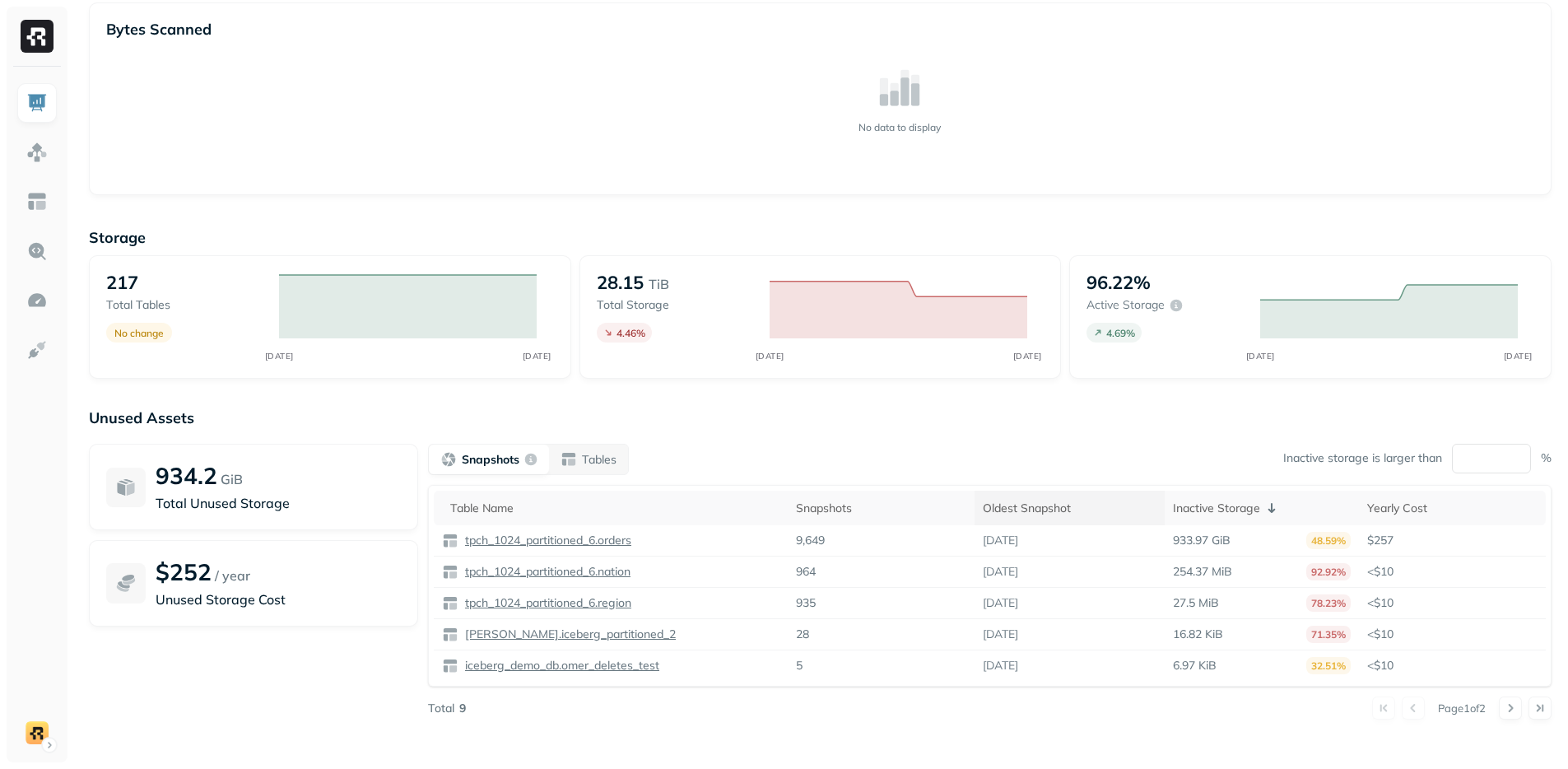
click at [1031, 519] on th "Oldest Snapshot" at bounding box center [1069, 507] width 190 height 35
click at [1036, 510] on div "Oldest Snapshot" at bounding box center [1058, 508] width 178 height 20
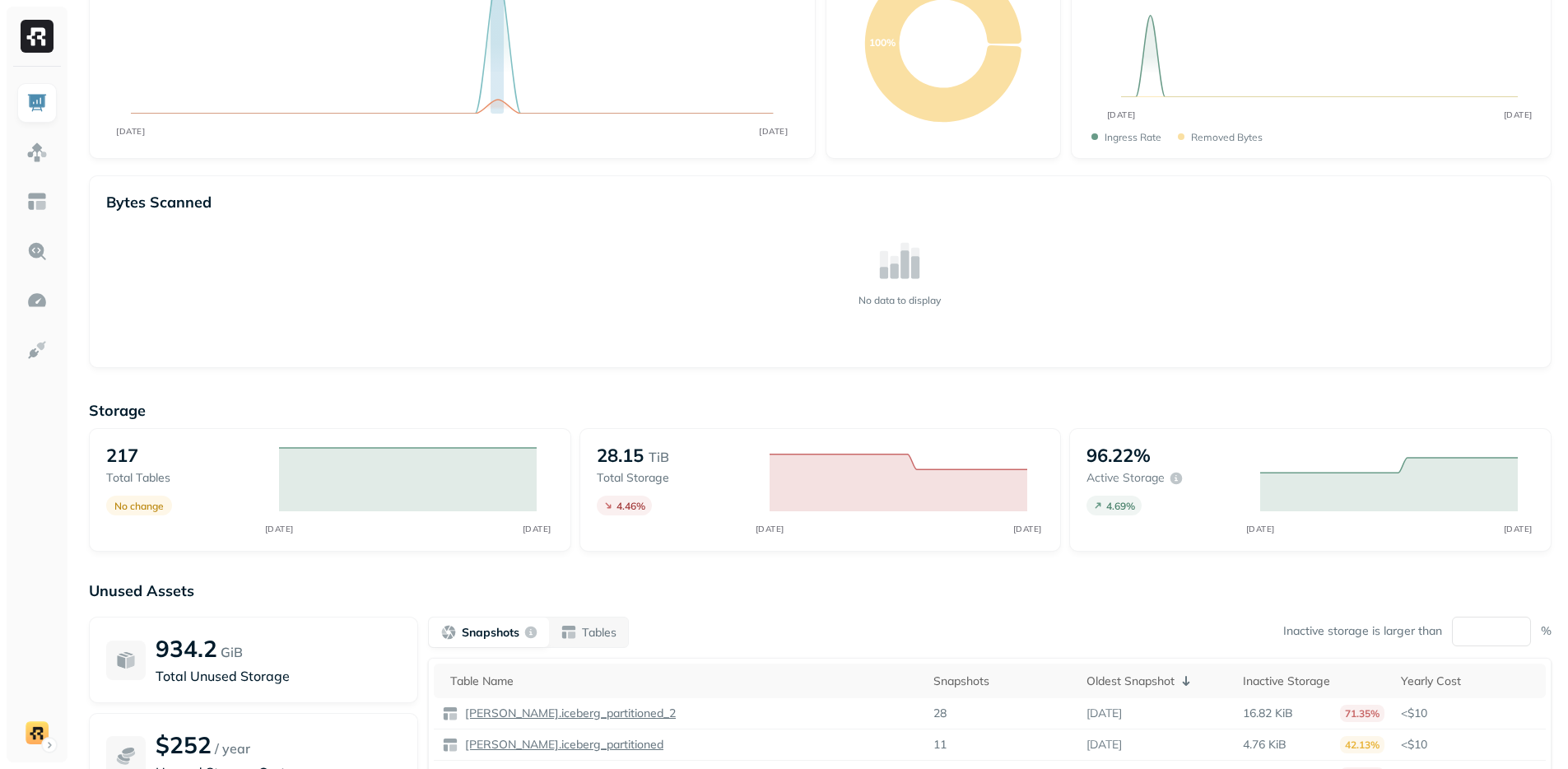
scroll to position [0, 0]
